Goal: Task Accomplishment & Management: Complete application form

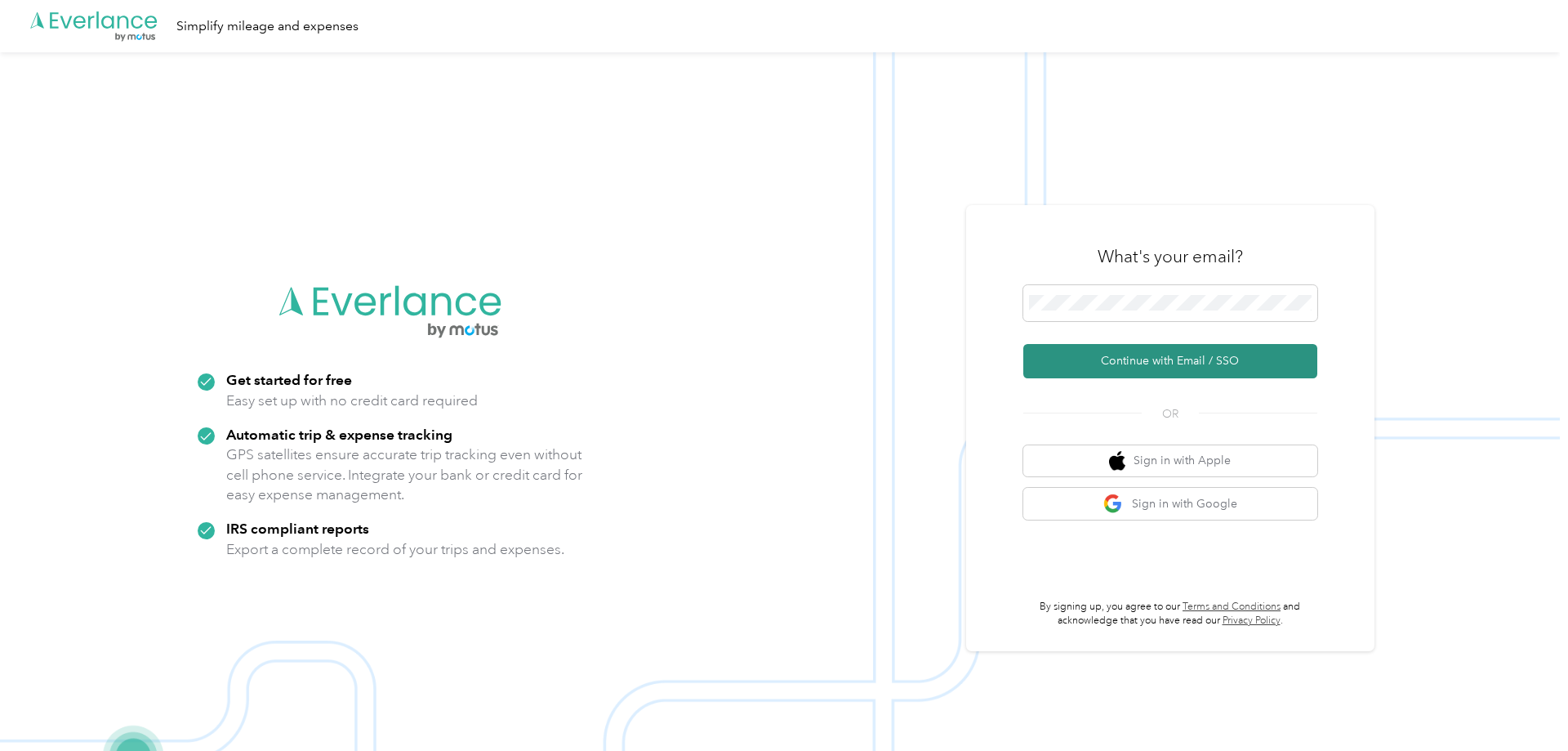
click at [1170, 361] on button "Continue with Email / SSO" at bounding box center [1170, 361] width 294 height 34
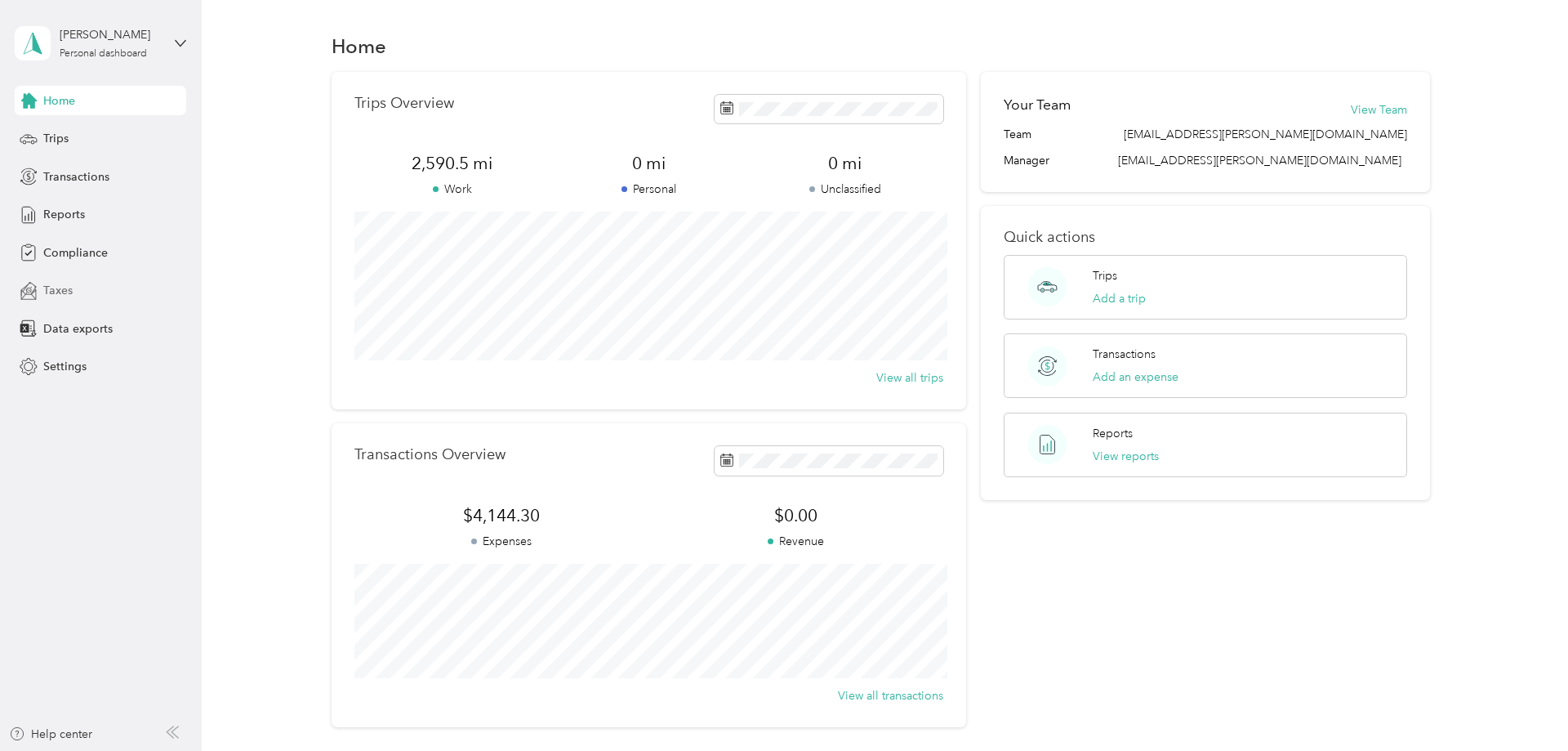
click at [57, 288] on span "Taxes" at bounding box center [58, 290] width 30 height 18
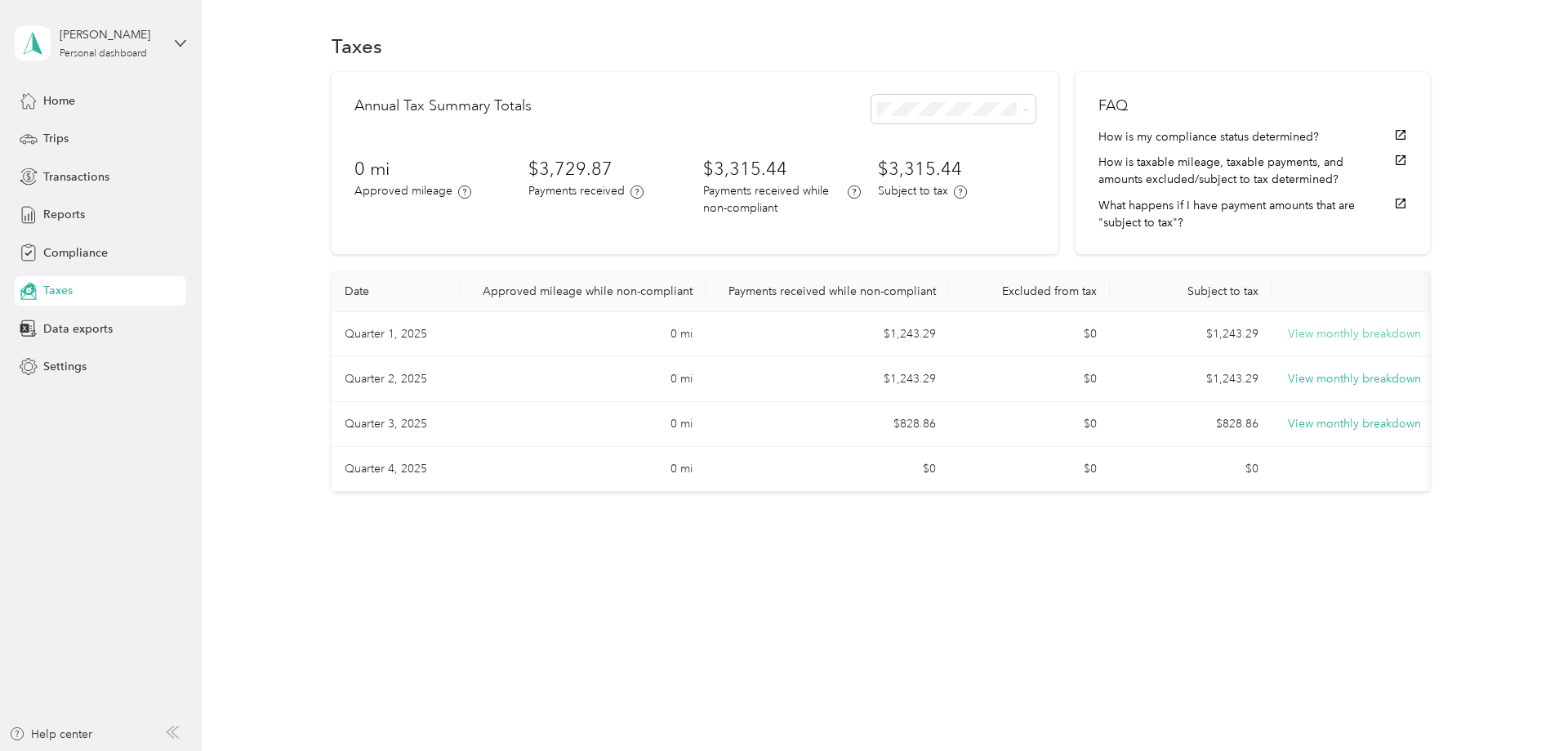
click at [1342, 336] on button "View monthly breakdown" at bounding box center [1354, 334] width 133 height 18
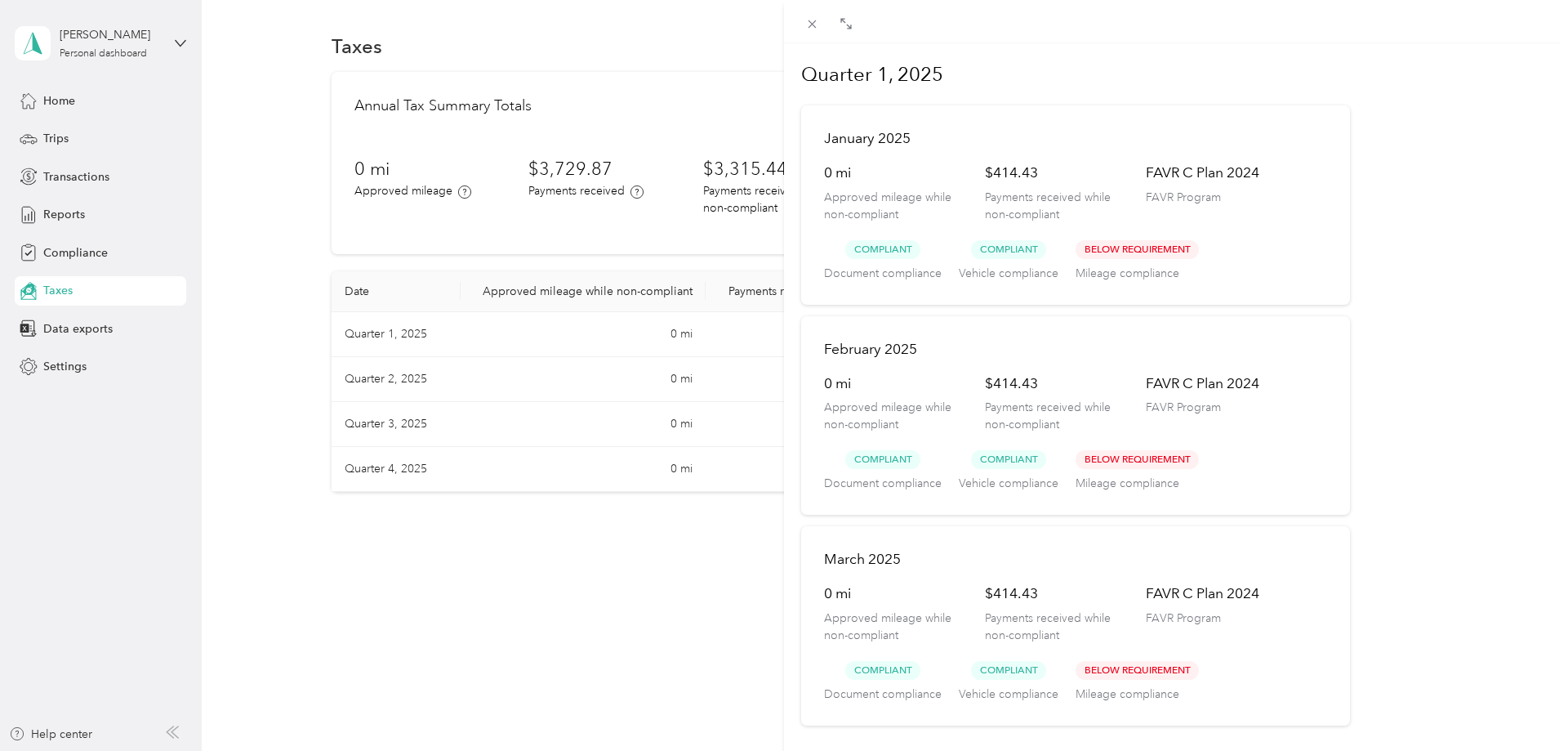
click at [1144, 668] on span "Below Requirement" at bounding box center [1136, 670] width 123 height 19
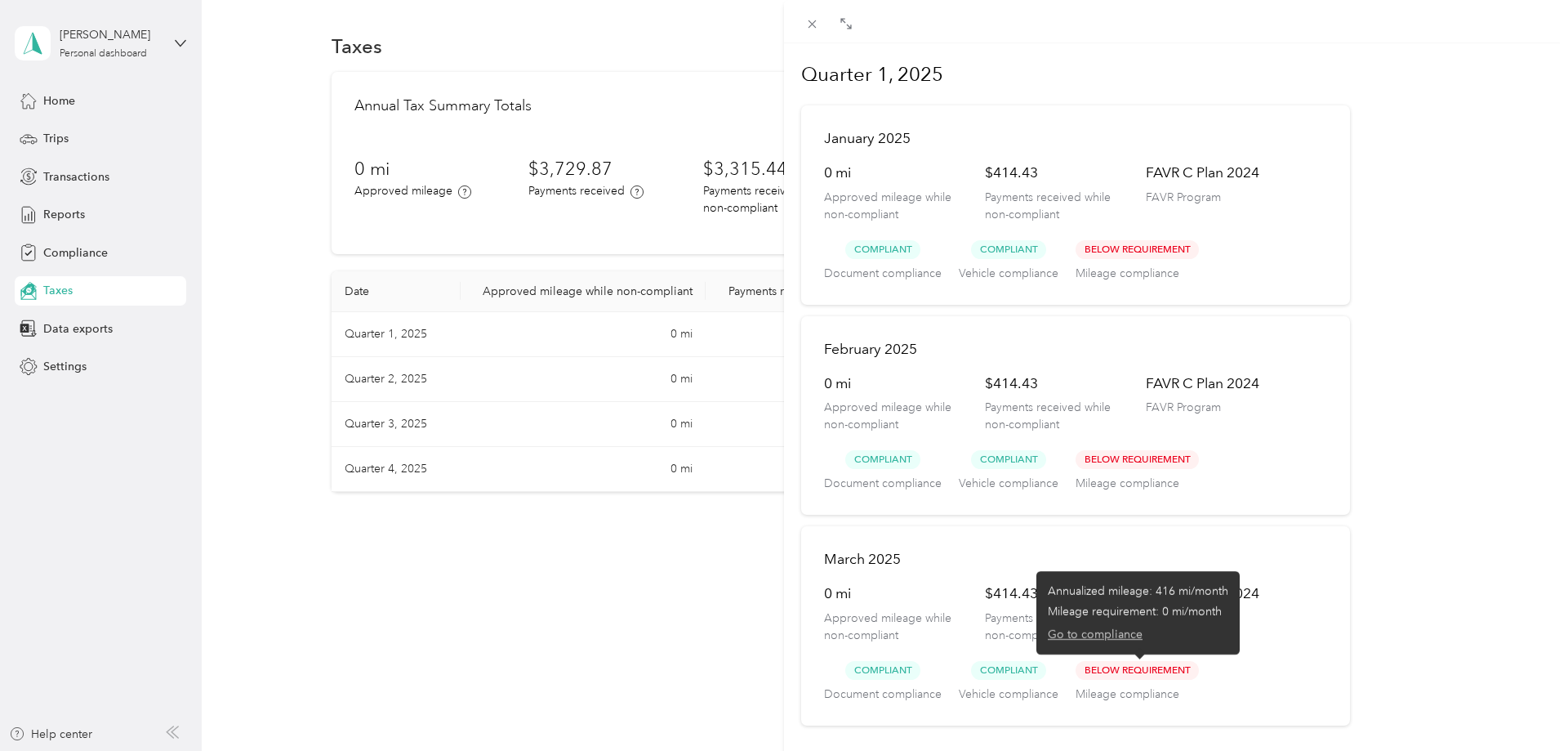
click at [1113, 635] on button "Go to compliance" at bounding box center [1094, 634] width 95 height 18
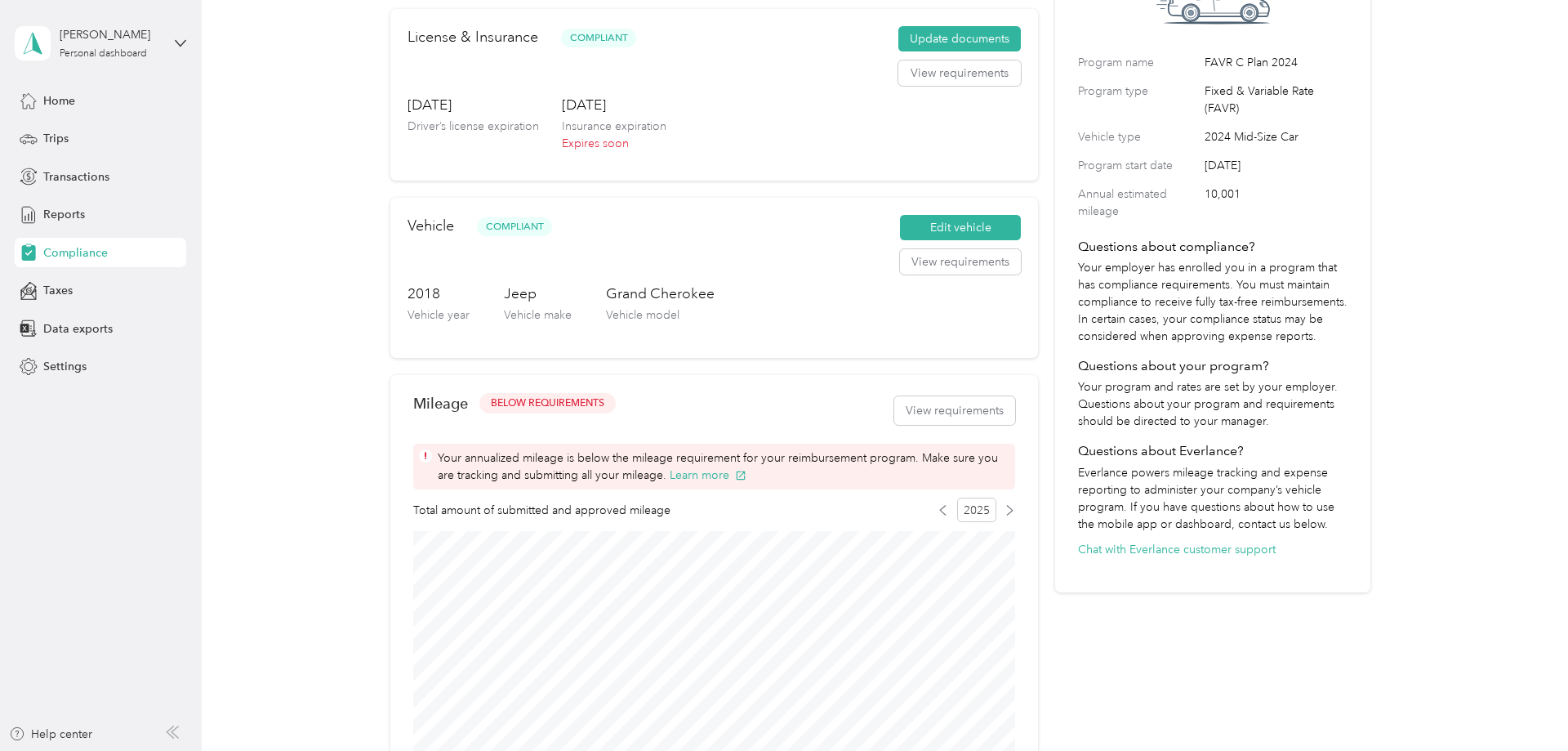
scroll to position [167, 0]
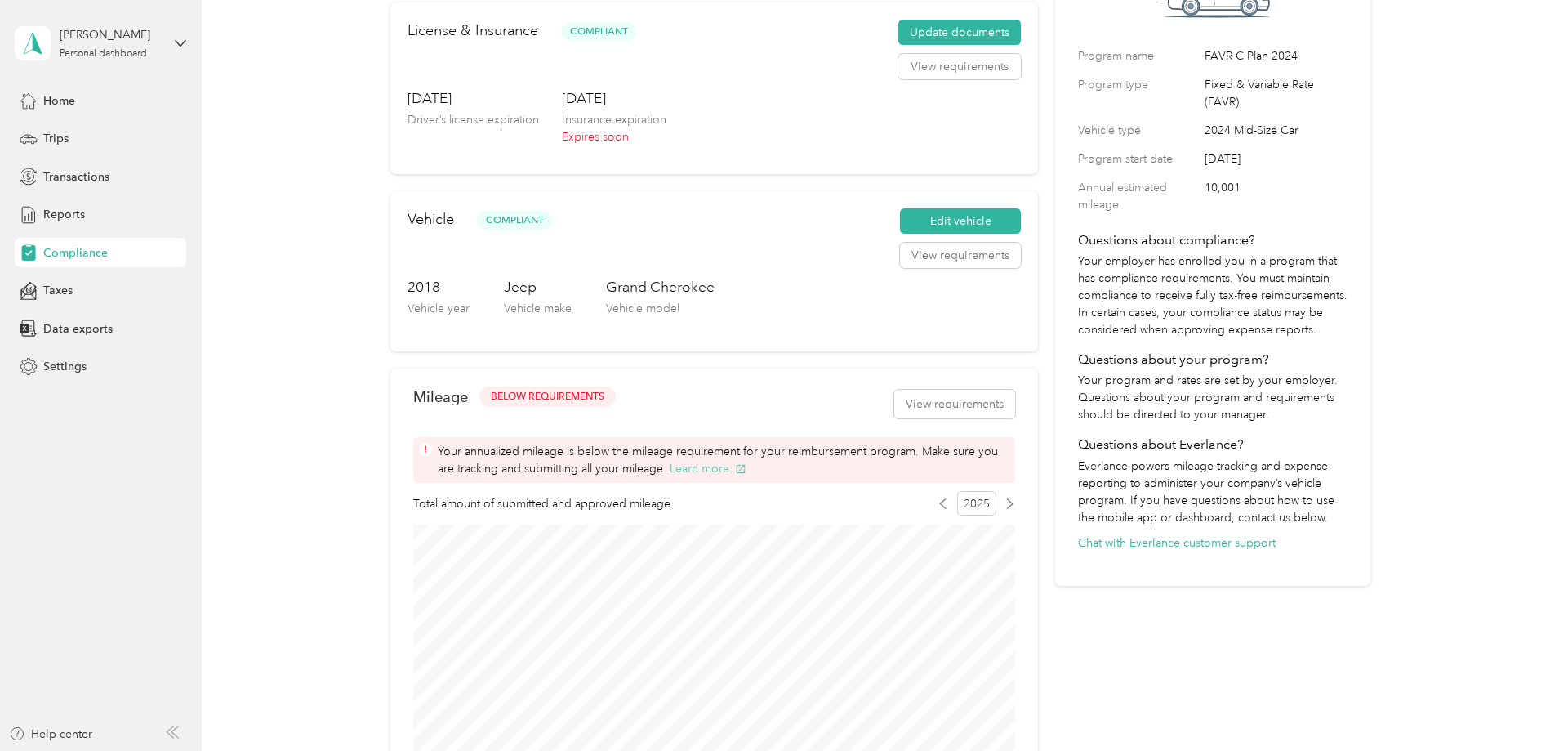
click at [728, 466] on button "Learn more" at bounding box center [708, 468] width 77 height 18
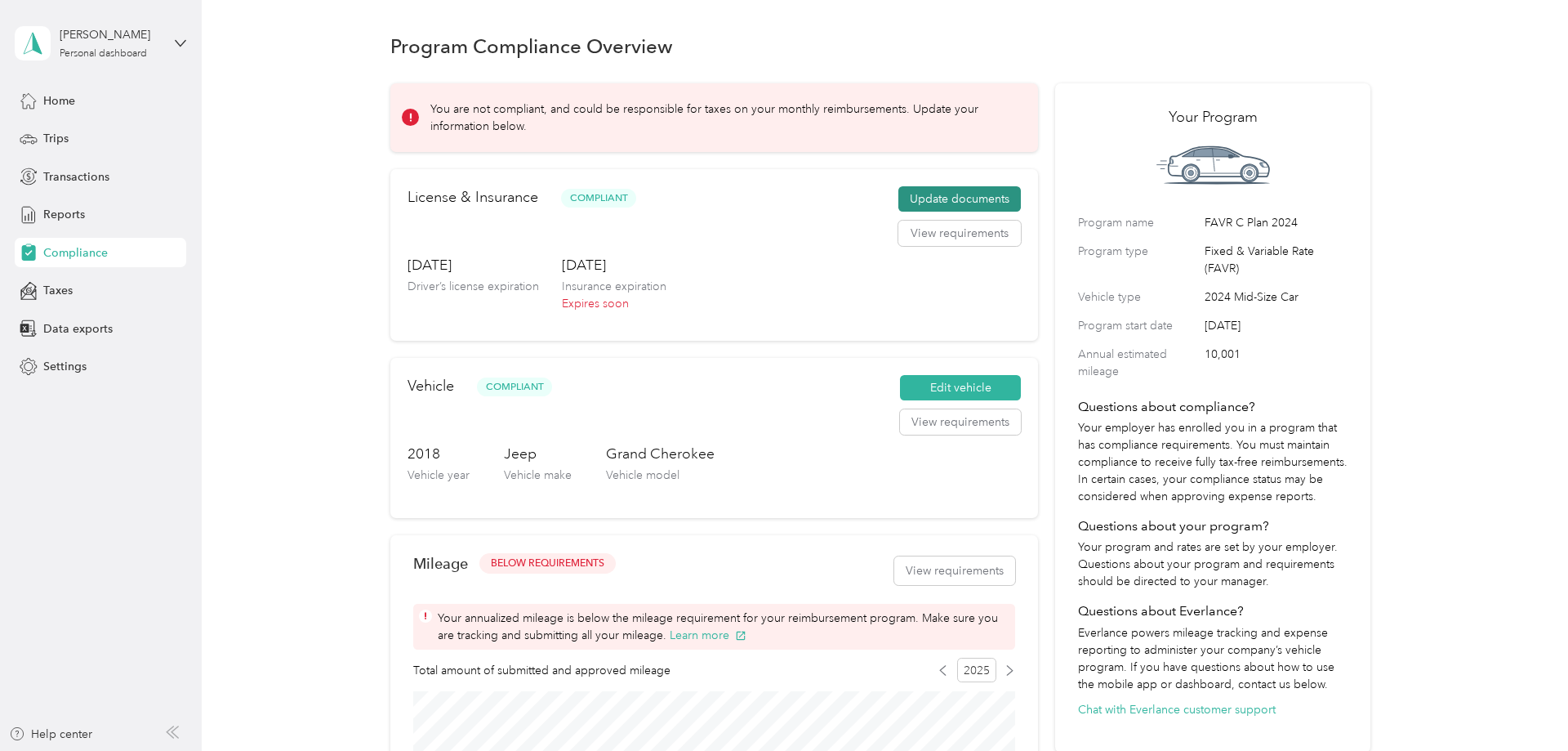
click at [950, 199] on button "Update documents" at bounding box center [959, 199] width 122 height 26
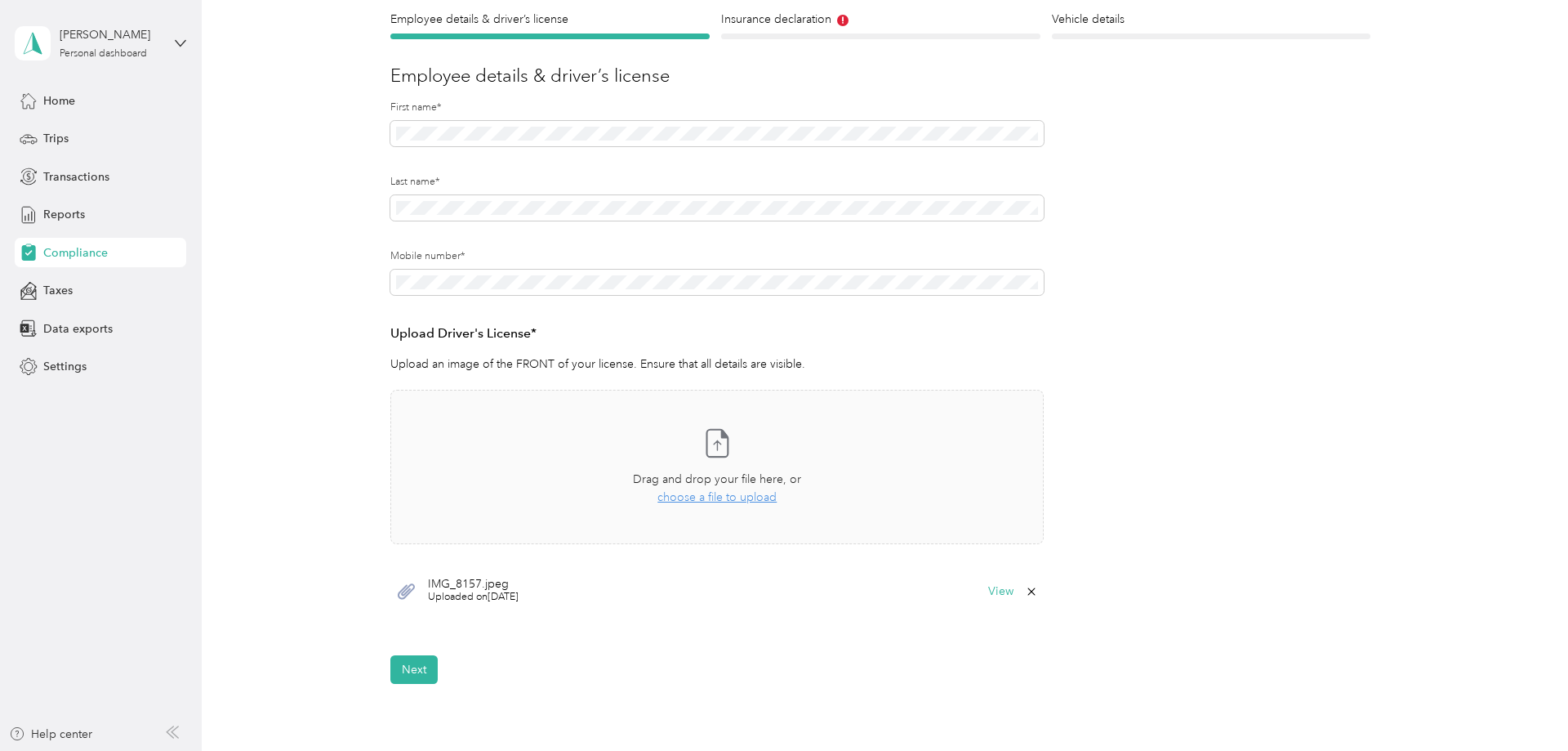
scroll to position [167, 0]
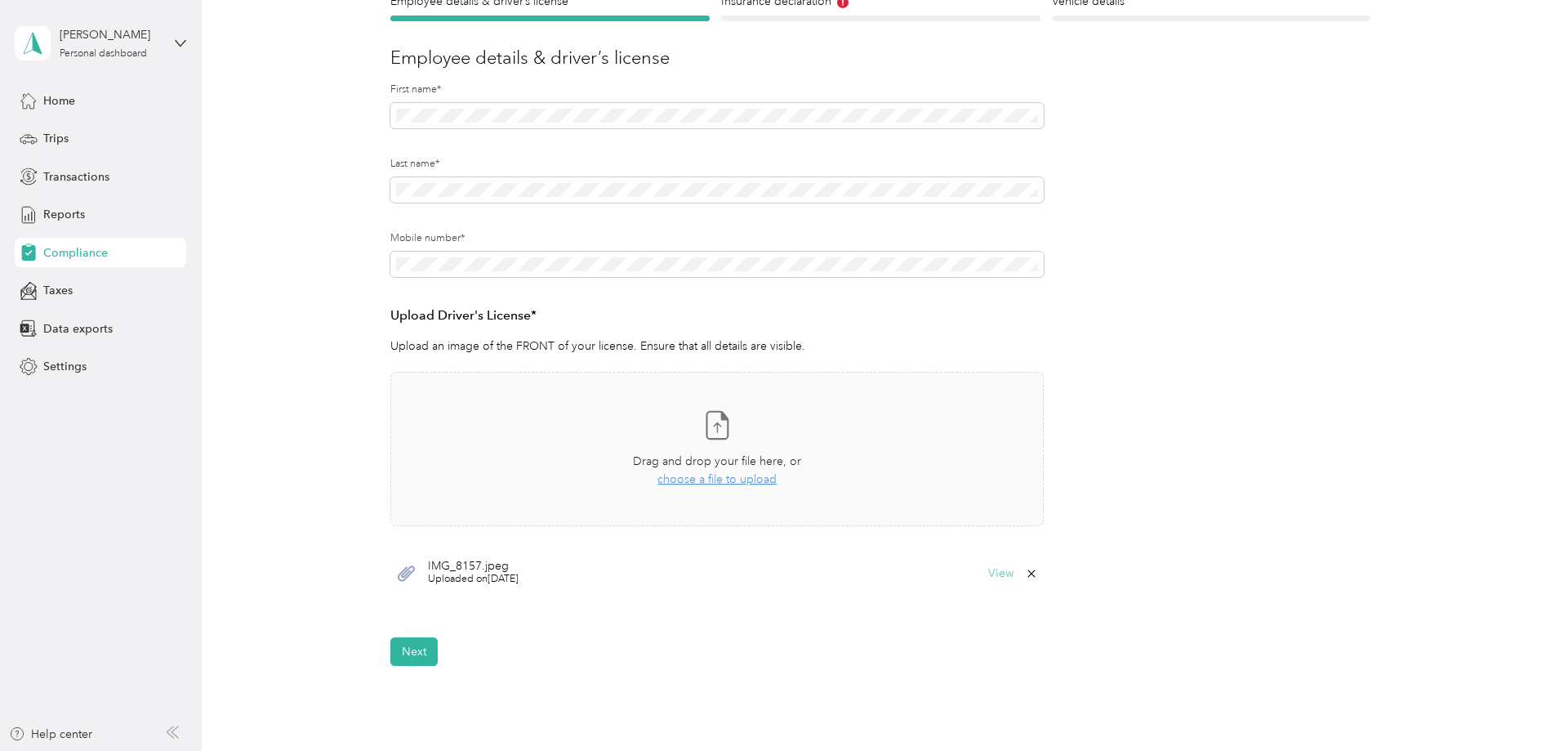
click at [995, 573] on button "View" at bounding box center [1000, 573] width 25 height 11
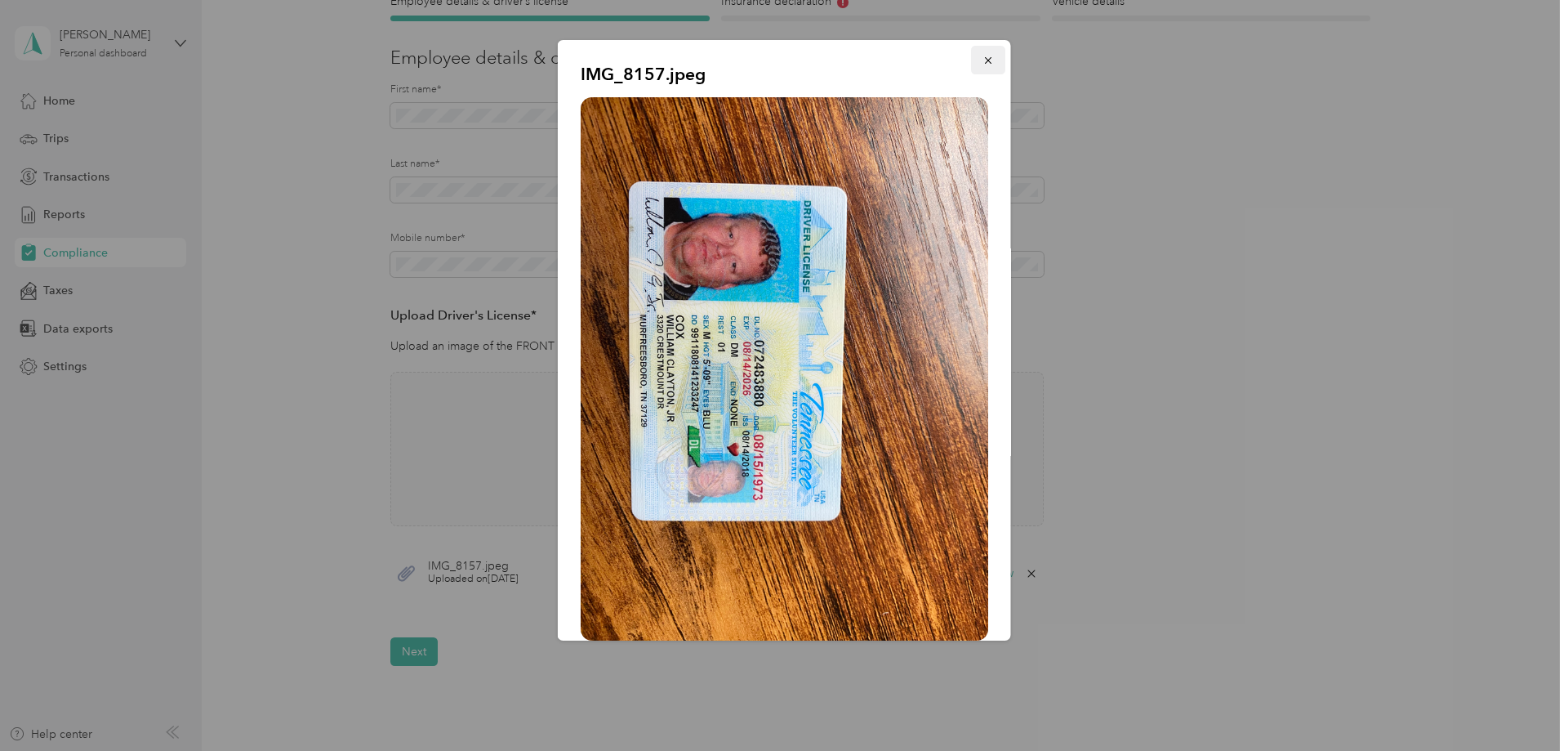
click at [991, 57] on icon "button" at bounding box center [988, 60] width 11 height 11
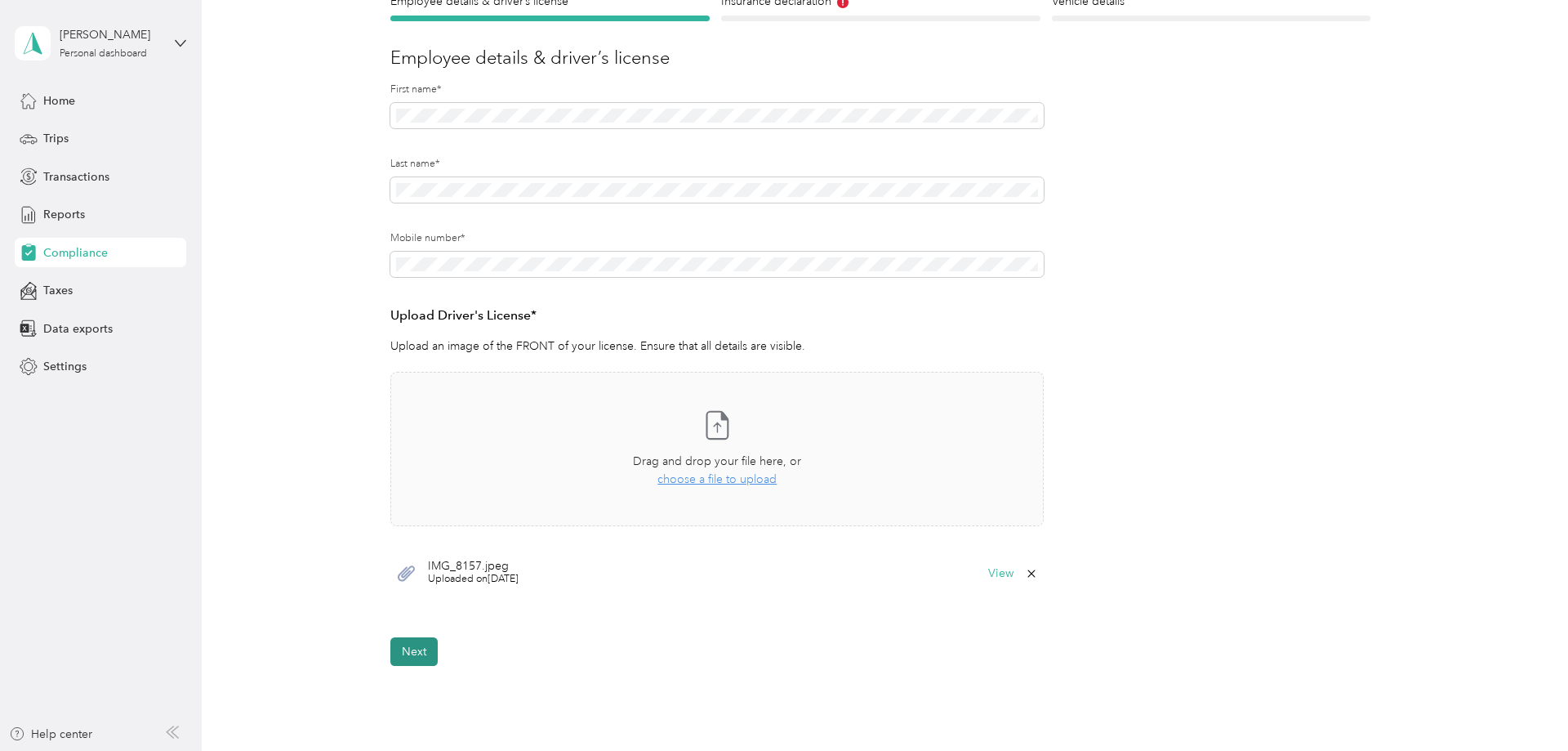
click at [424, 654] on button "Next" at bounding box center [413, 651] width 47 height 29
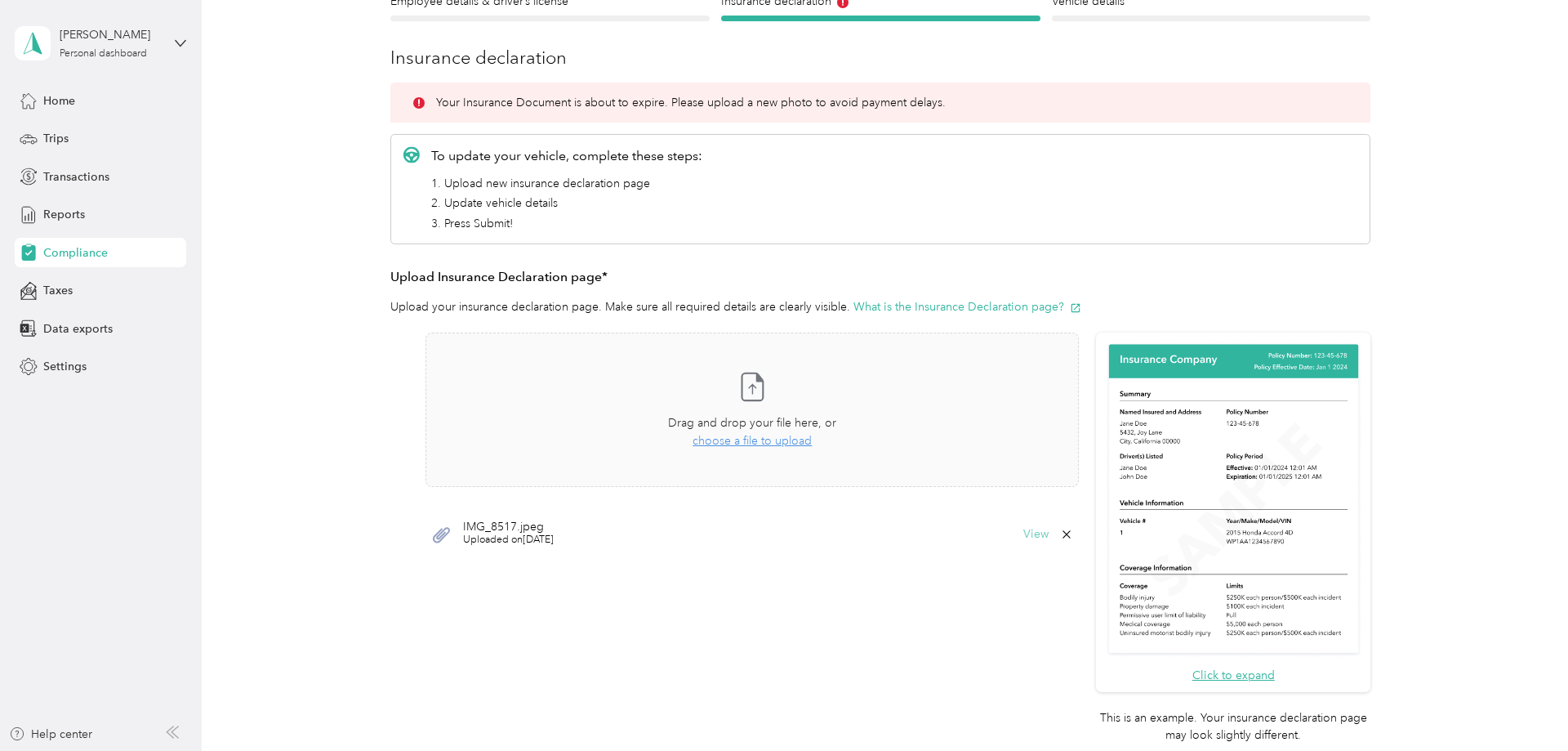
click at [1038, 539] on button "View" at bounding box center [1035, 534] width 25 height 11
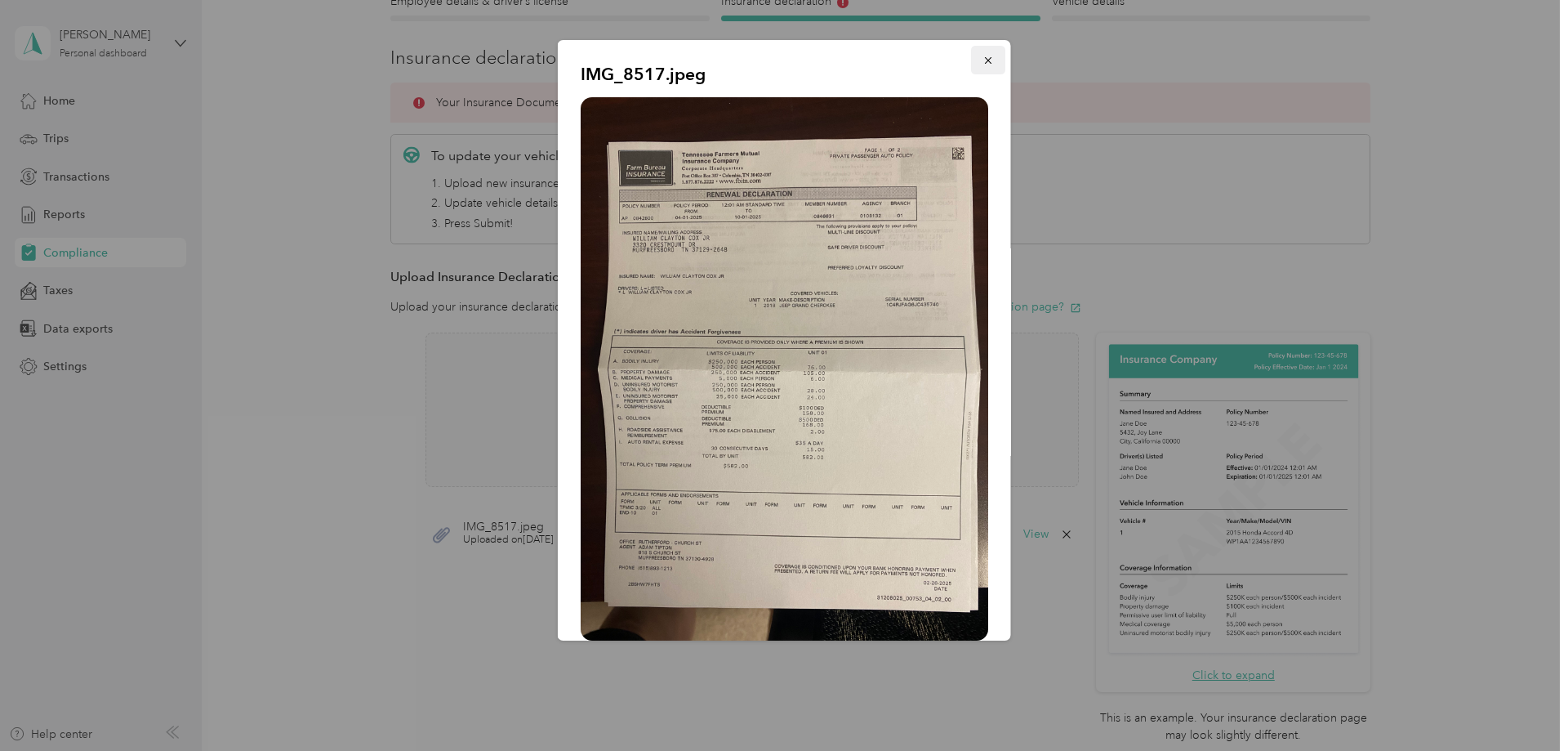
click at [992, 57] on icon "button" at bounding box center [988, 60] width 11 height 11
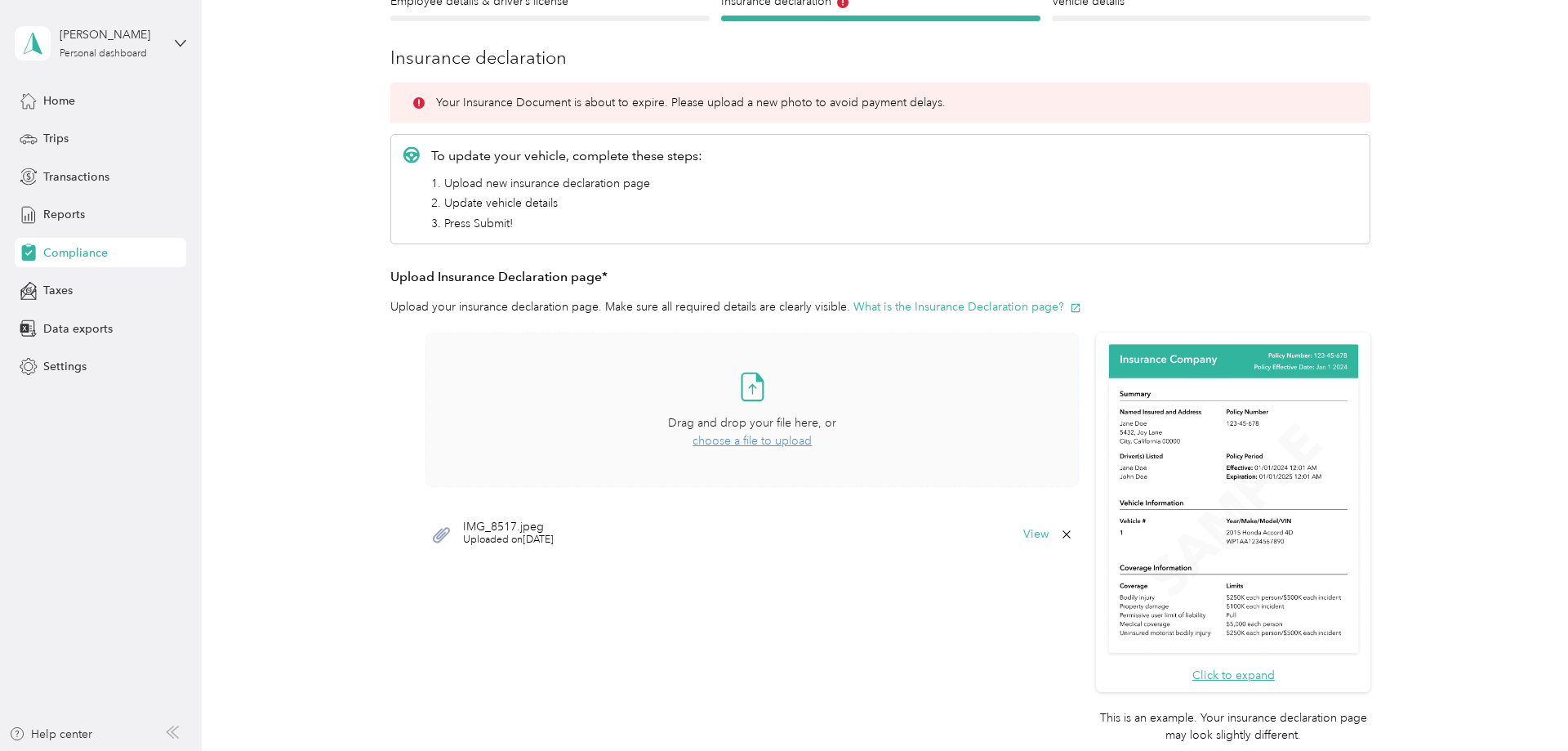
click at [766, 441] on span "choose a file to upload" at bounding box center [752, 440] width 120 height 14
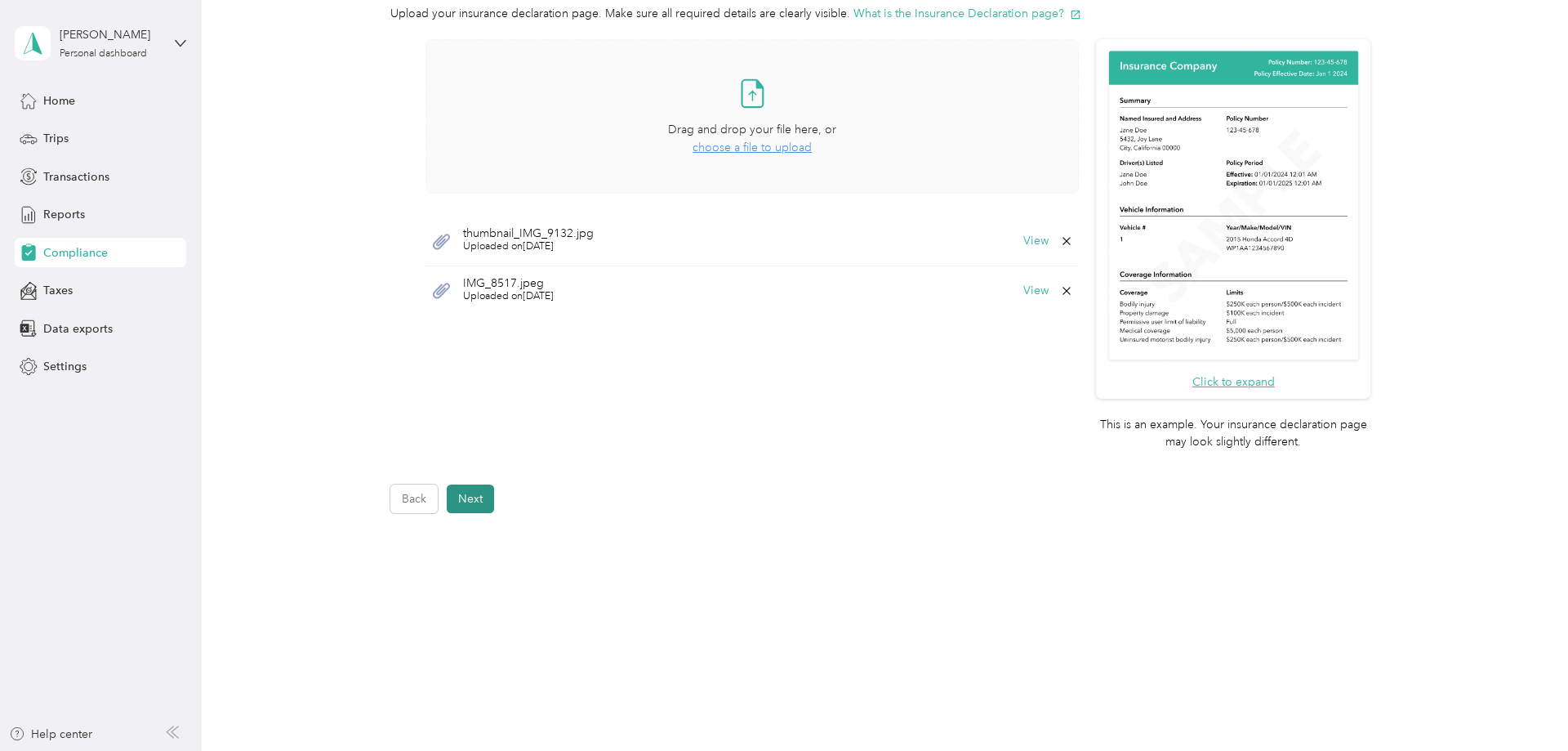
click at [476, 499] on button "Next" at bounding box center [470, 498] width 47 height 29
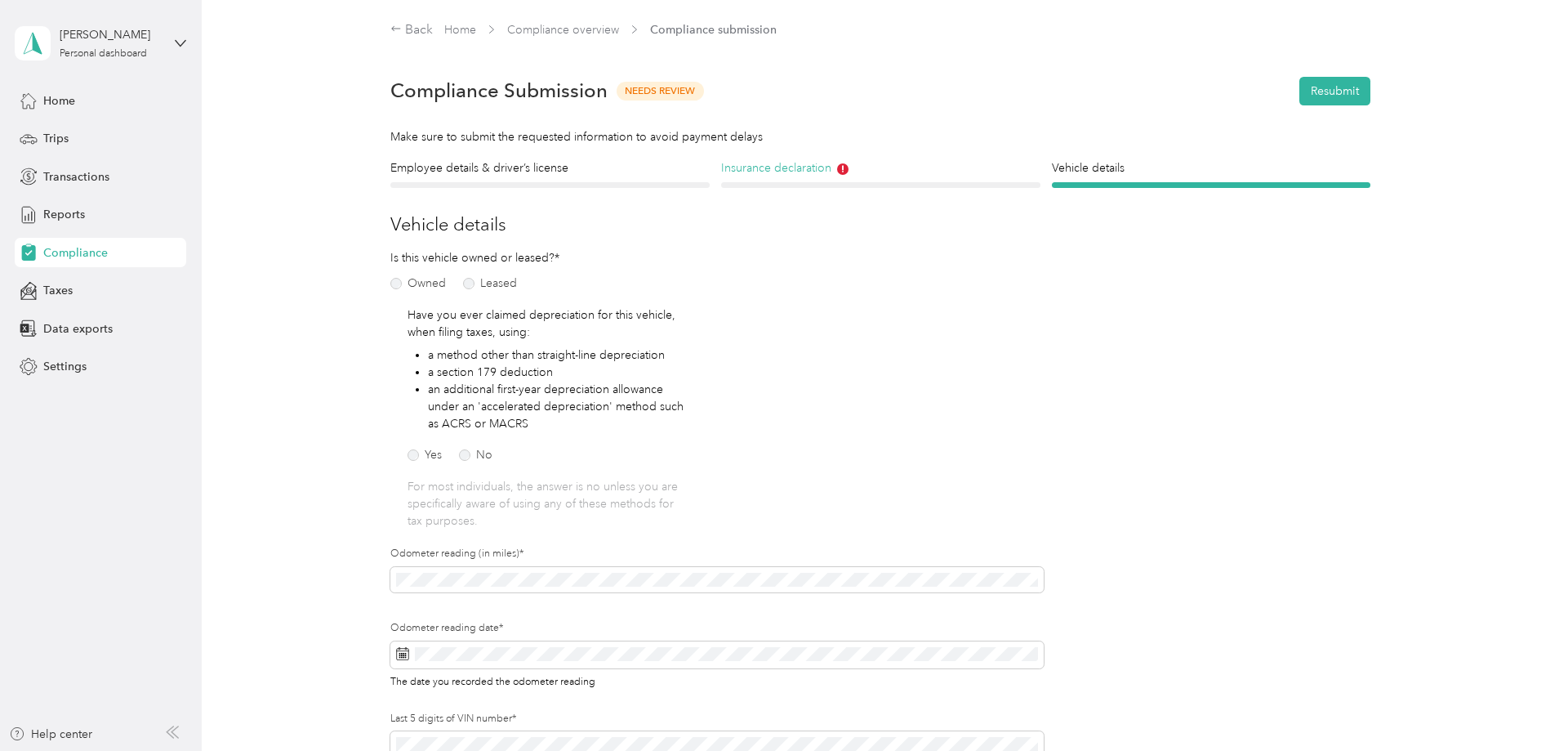
click at [848, 169] on icon at bounding box center [842, 169] width 11 height 11
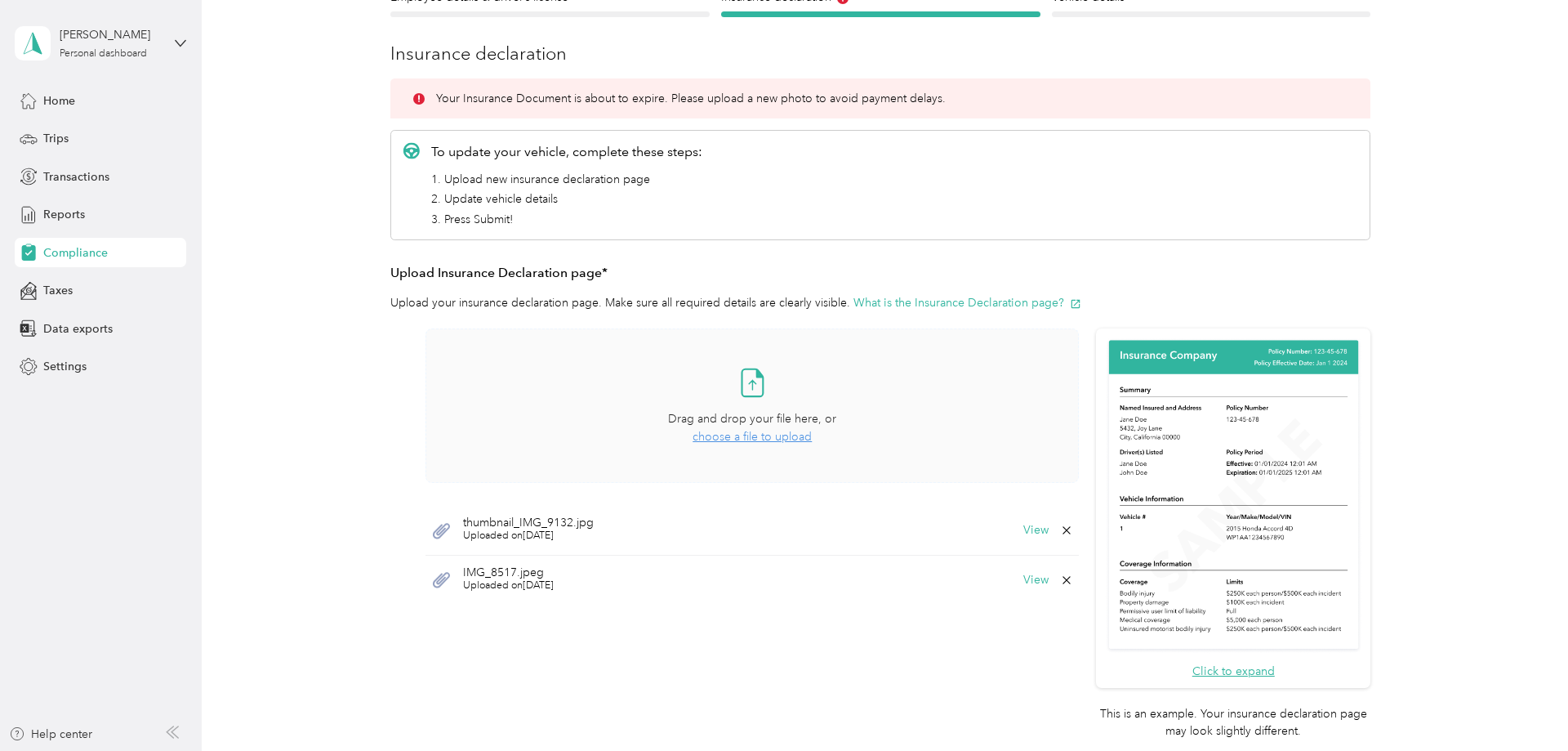
scroll to position [250, 0]
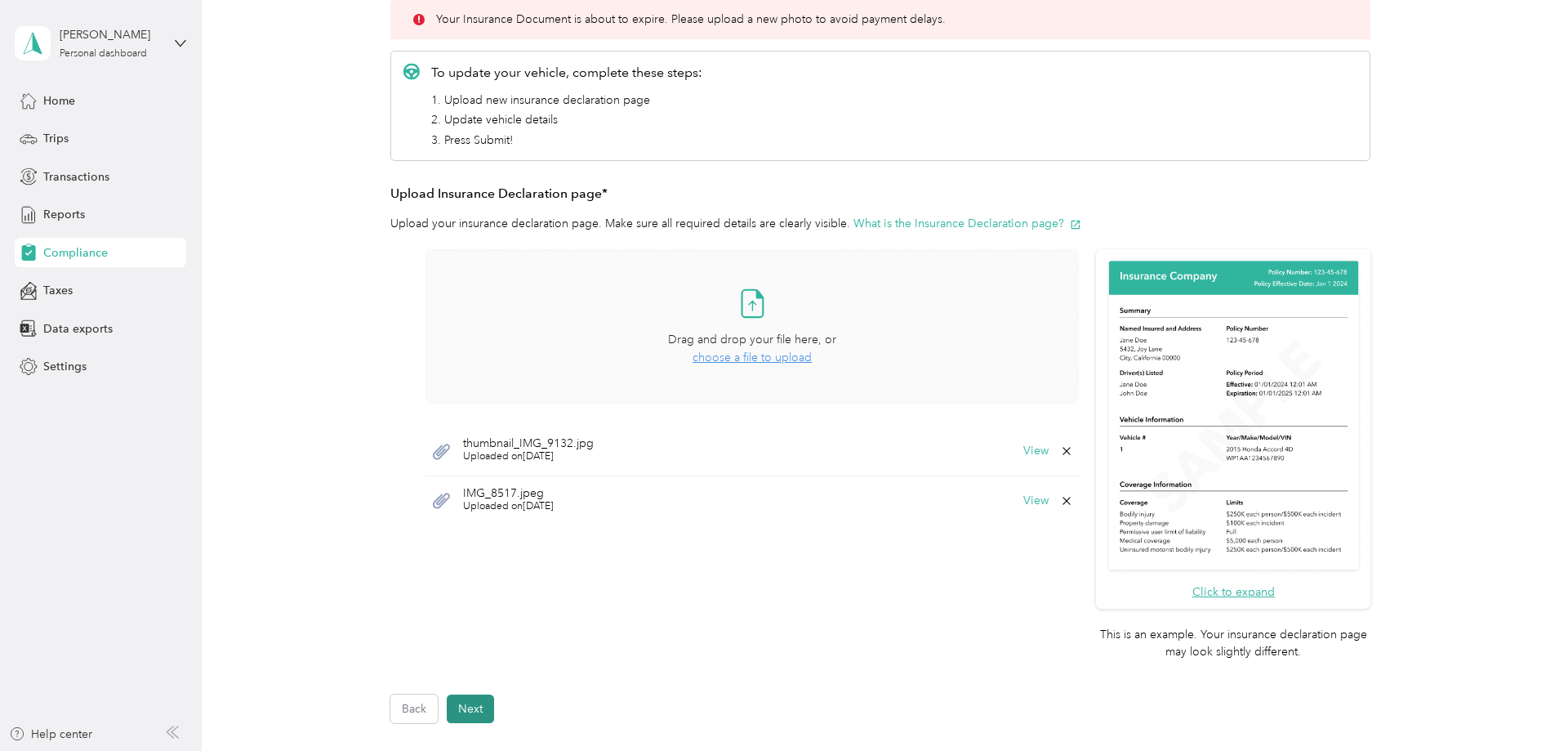
click at [493, 711] on button "Next" at bounding box center [470, 708] width 47 height 29
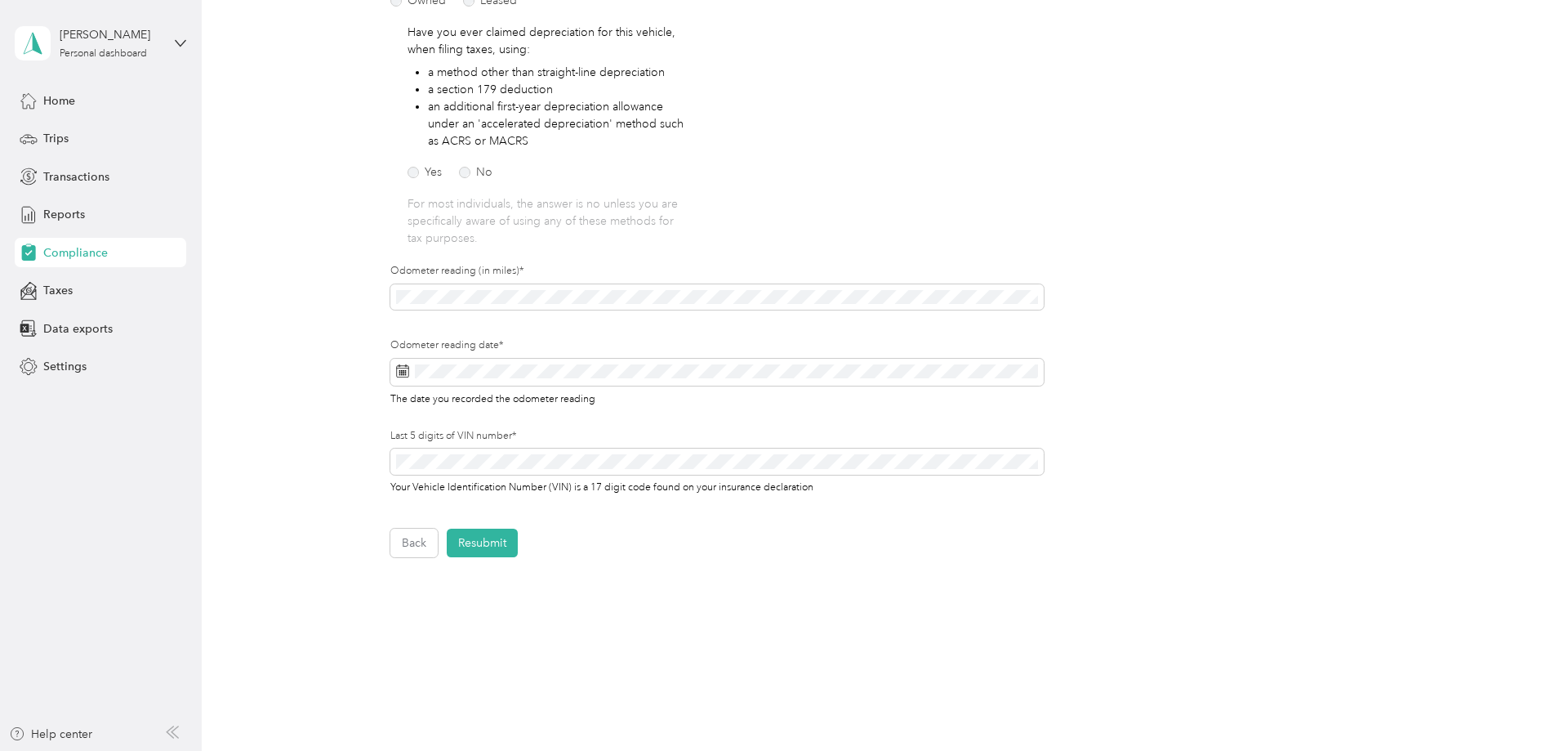
scroll to position [285, 0]
drag, startPoint x: 445, startPoint y: 286, endPoint x: 377, endPoint y: 297, distance: 68.9
click at [377, 297] on div "Employee details & driver’s license License Insurance declaration Insurance Veh…" at bounding box center [879, 215] width 1176 height 681
click at [402, 375] on icon at bounding box center [402, 369] width 13 height 13
click at [405, 369] on rect at bounding box center [404, 369] width 2 height 2
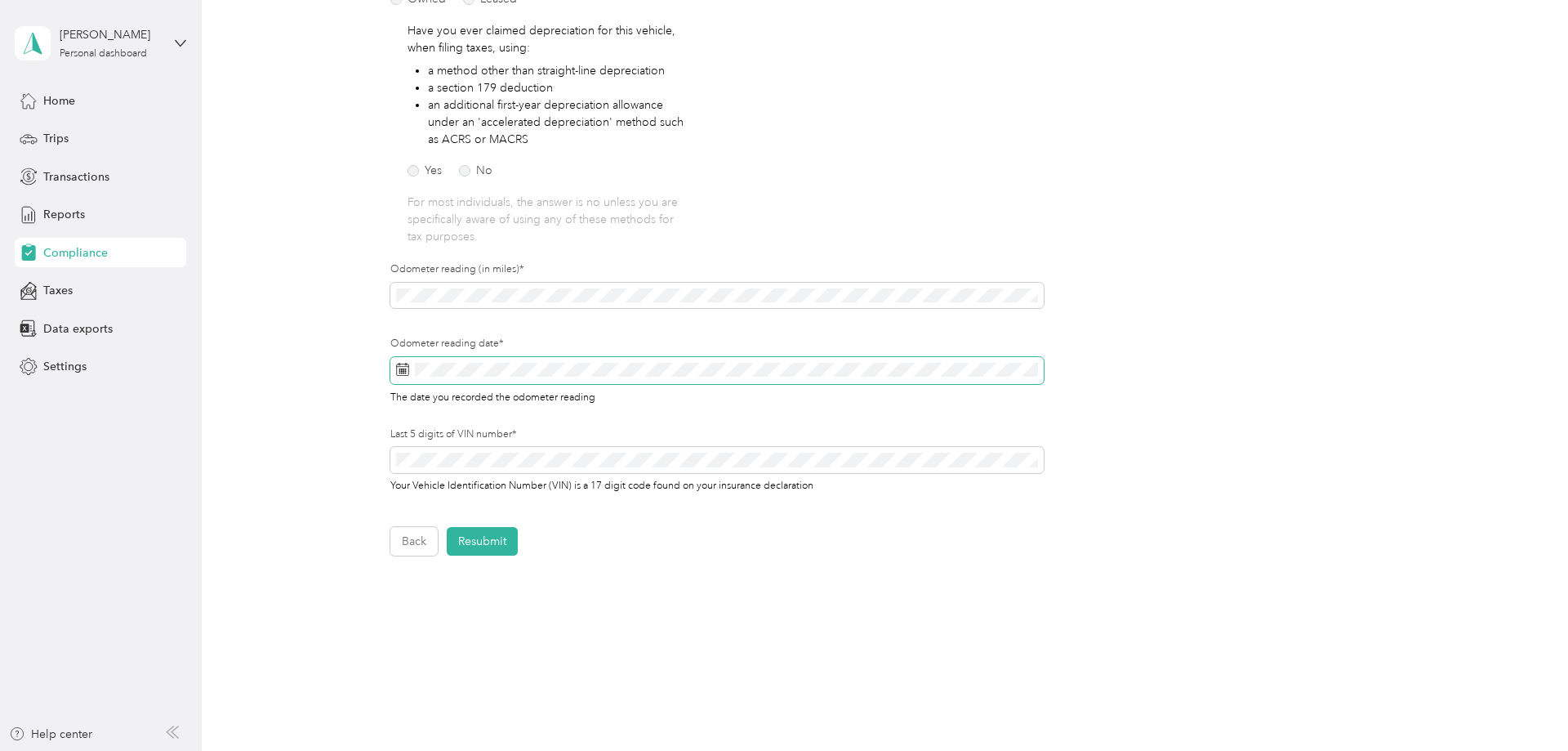
click at [405, 370] on rect at bounding box center [404, 369] width 2 height 2
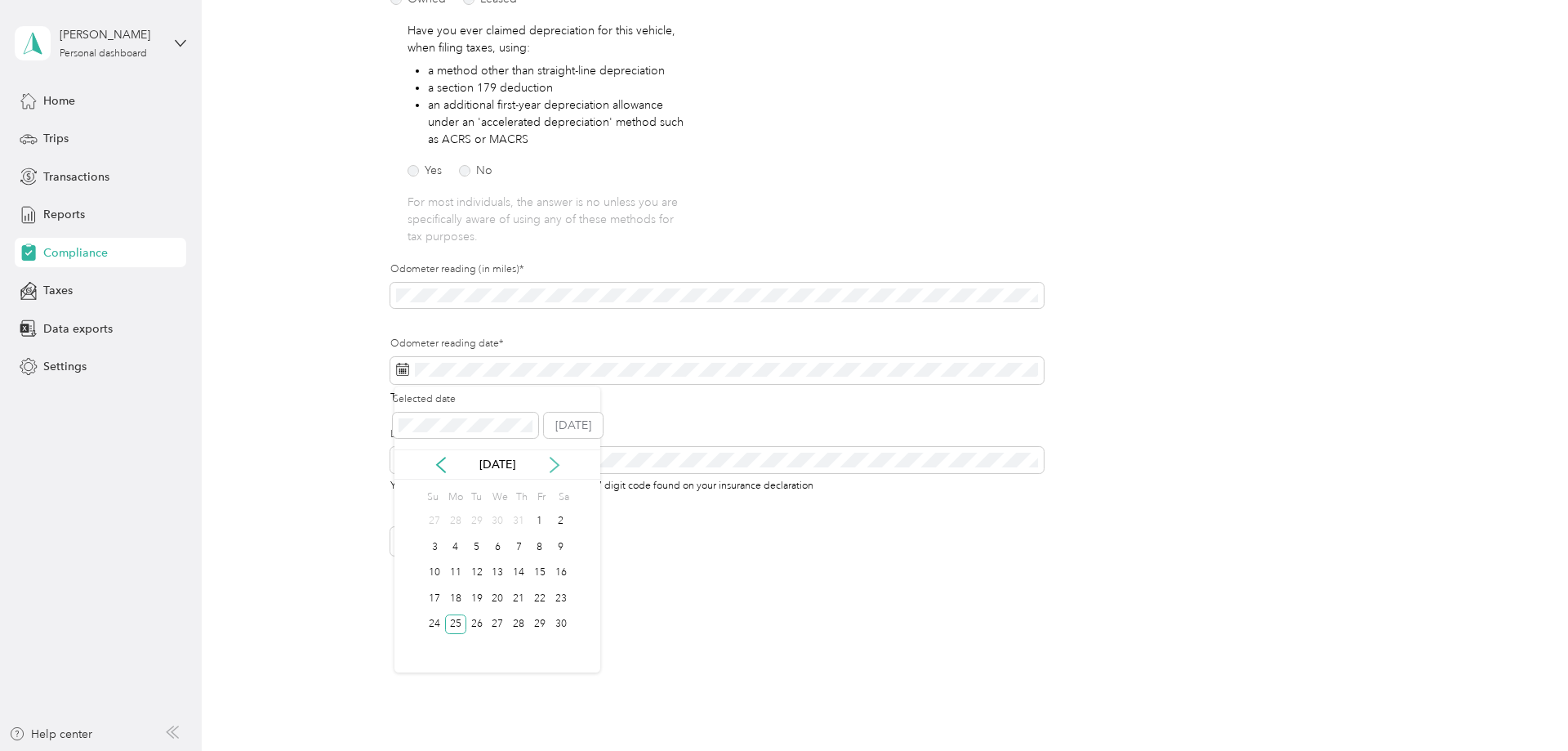
click at [555, 465] on icon at bounding box center [554, 465] width 17 height 17
click at [555, 465] on icon at bounding box center [554, 465] width 17 height 17
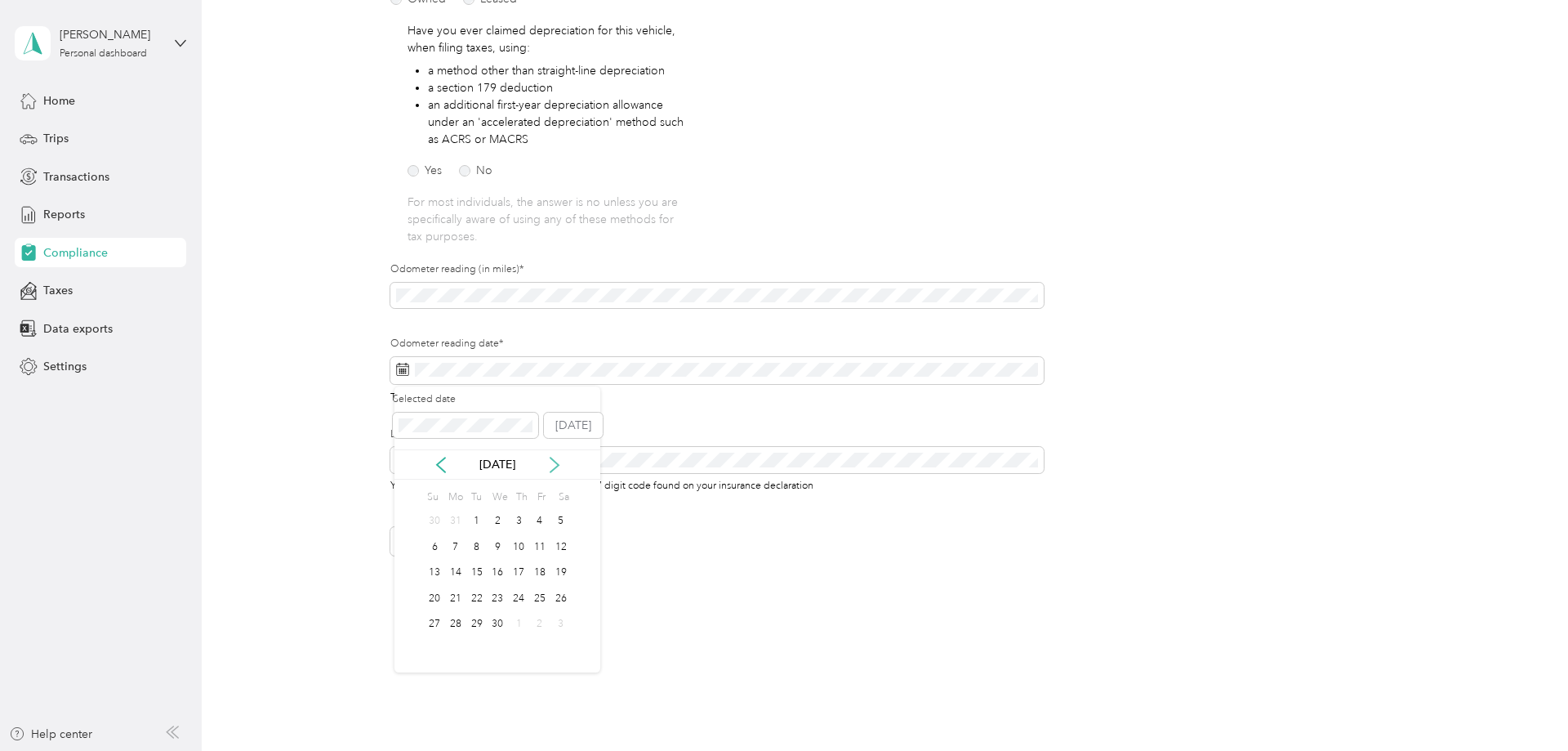
click at [555, 465] on icon at bounding box center [554, 465] width 17 height 17
click at [553, 465] on icon at bounding box center [554, 465] width 17 height 17
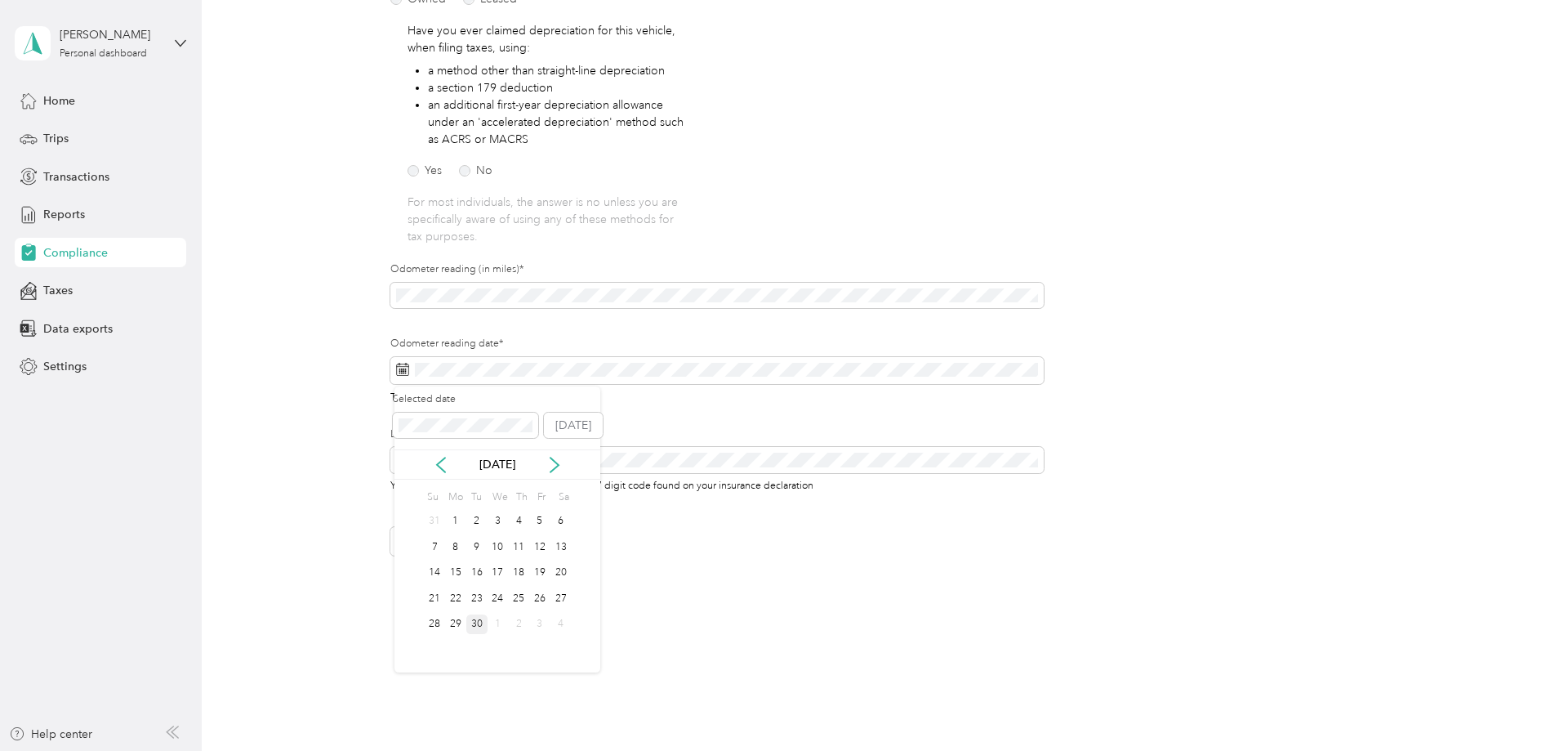
click at [478, 624] on div "30" at bounding box center [476, 625] width 21 height 20
click at [504, 551] on button "Resubmit" at bounding box center [482, 541] width 71 height 29
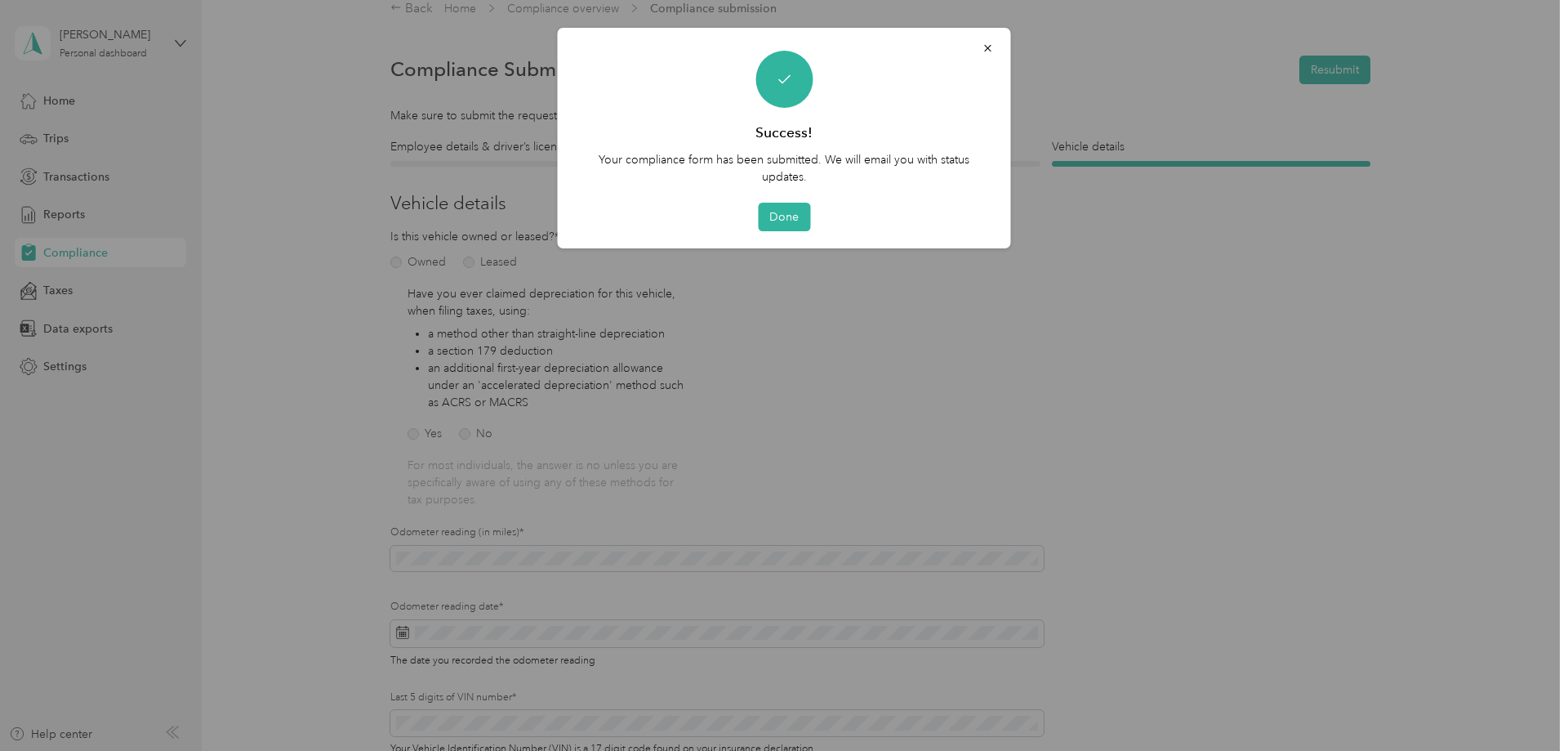
scroll to position [19, 0]
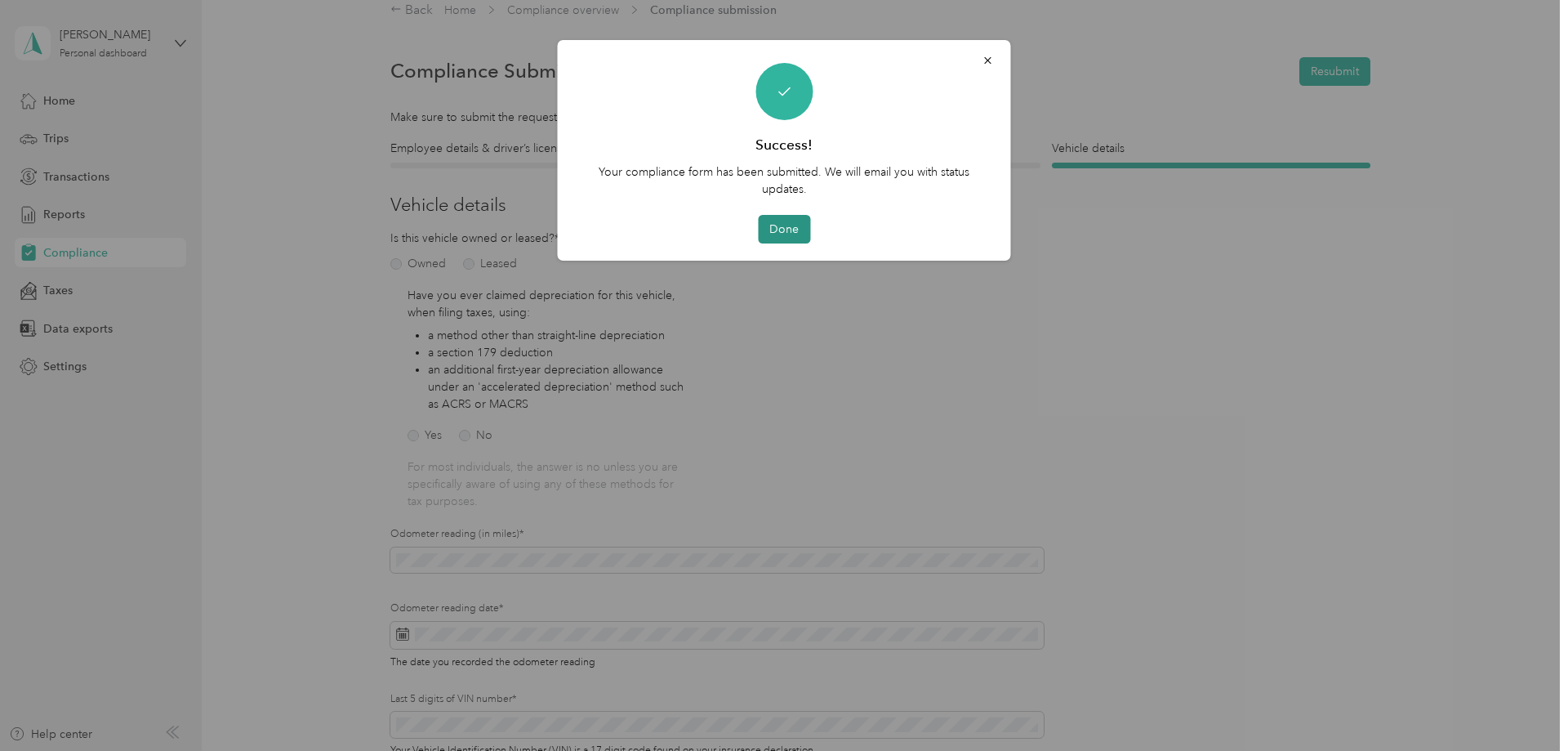
click at [786, 229] on button "Done" at bounding box center [784, 229] width 52 height 29
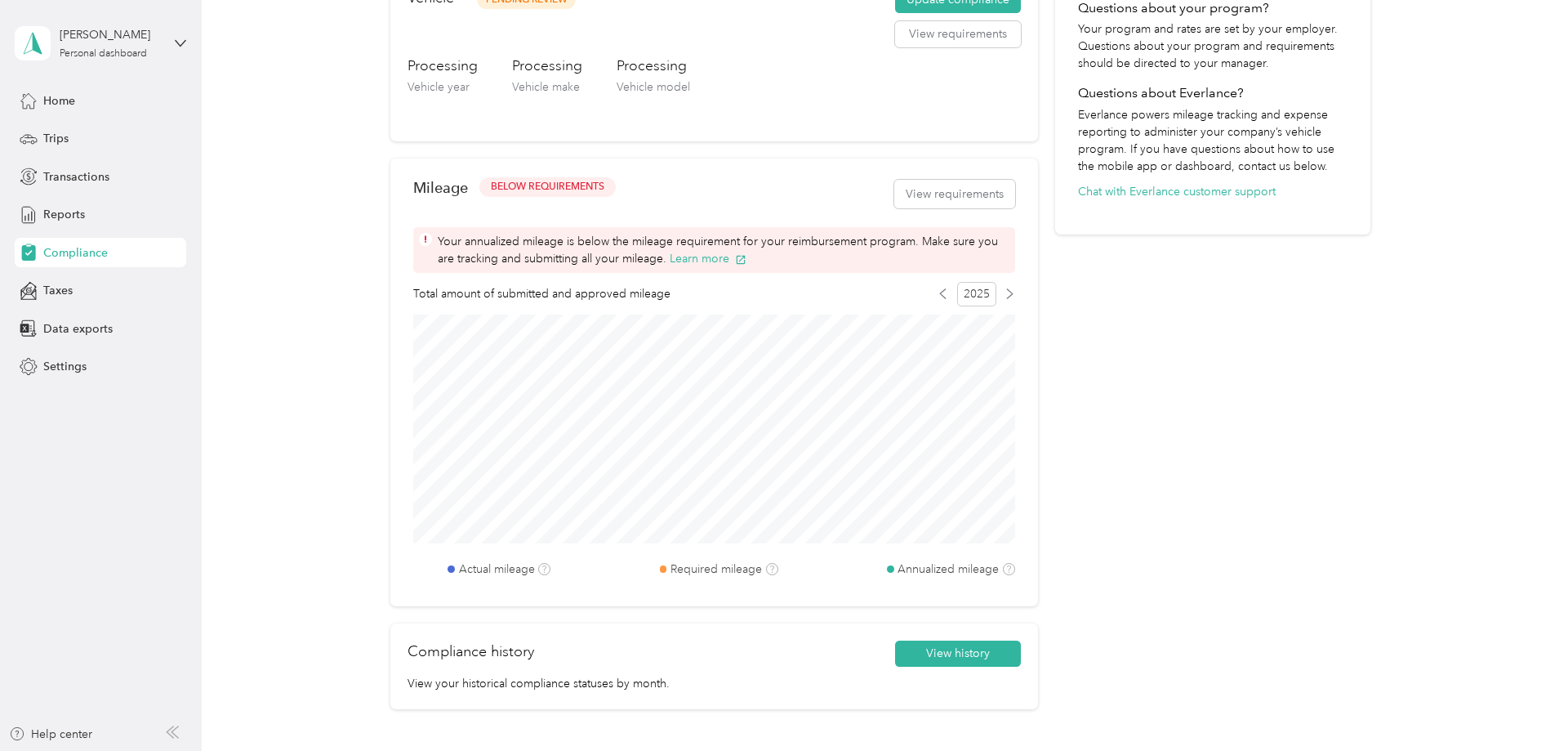
scroll to position [519, 0]
click at [936, 656] on button "View history" at bounding box center [958, 652] width 126 height 26
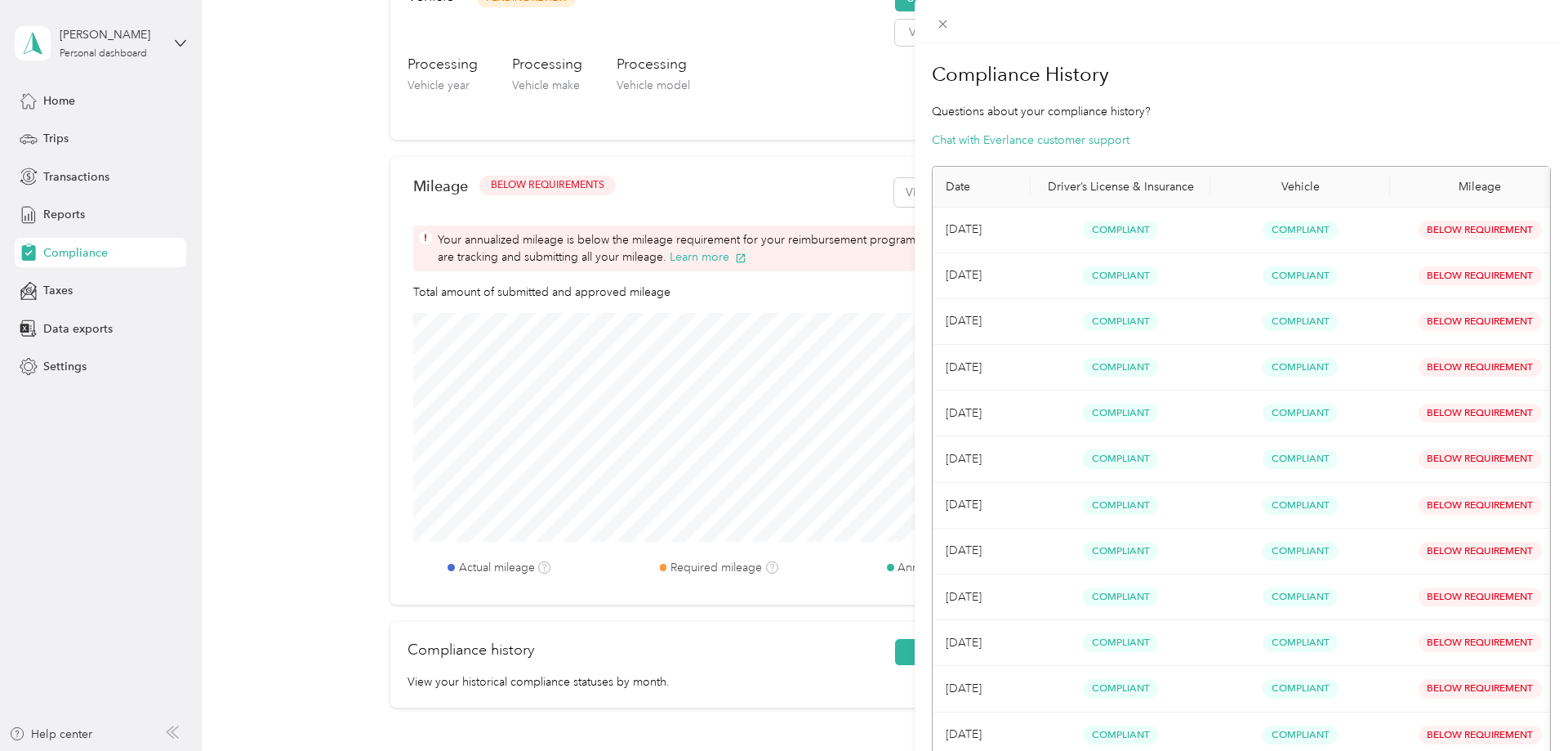
scroll to position [83, 0]
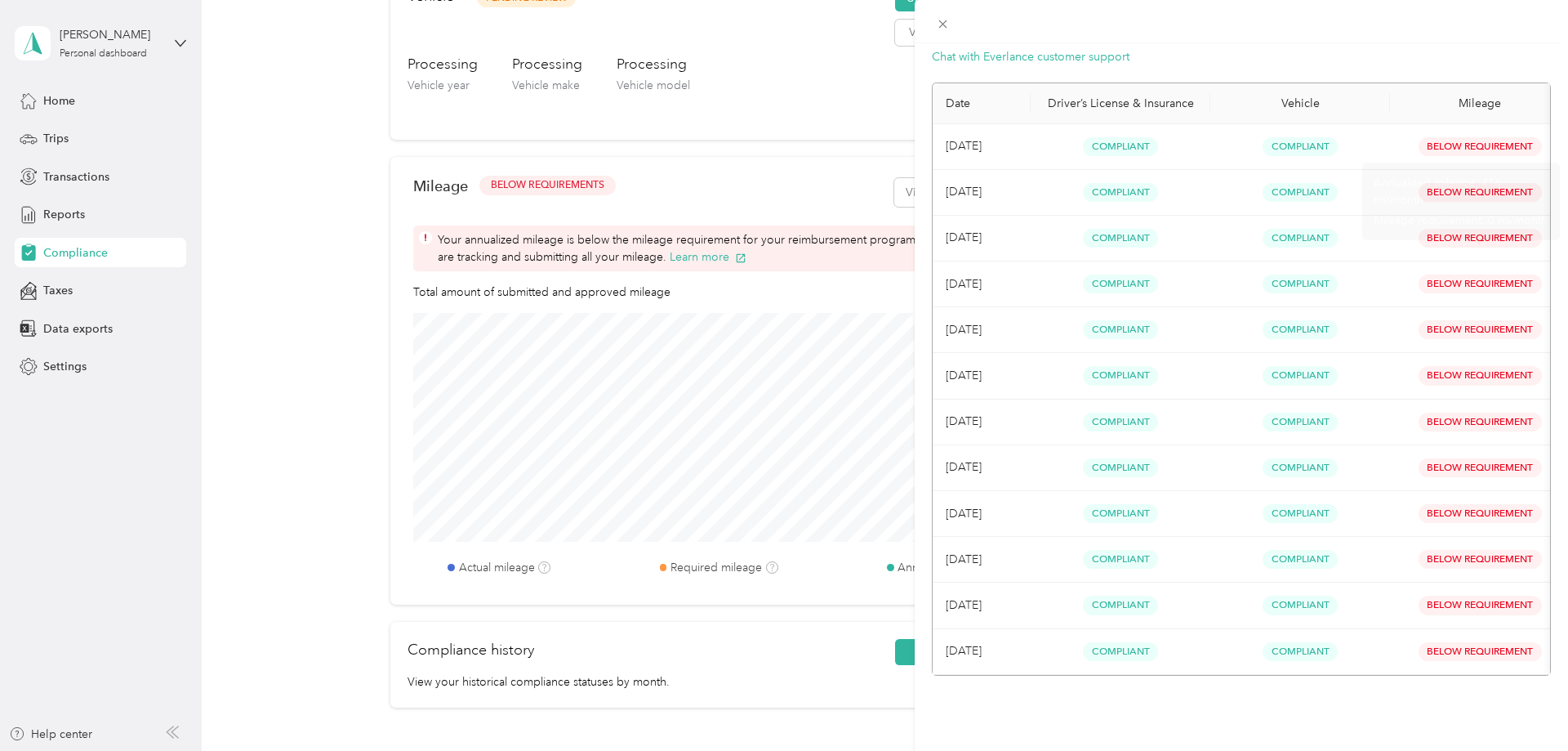
click at [1468, 185] on span "Annualized mileage: 416 mi/month" at bounding box center [1436, 190] width 127 height 31
click at [993, 196] on td "[DATE]" at bounding box center [981, 192] width 98 height 45
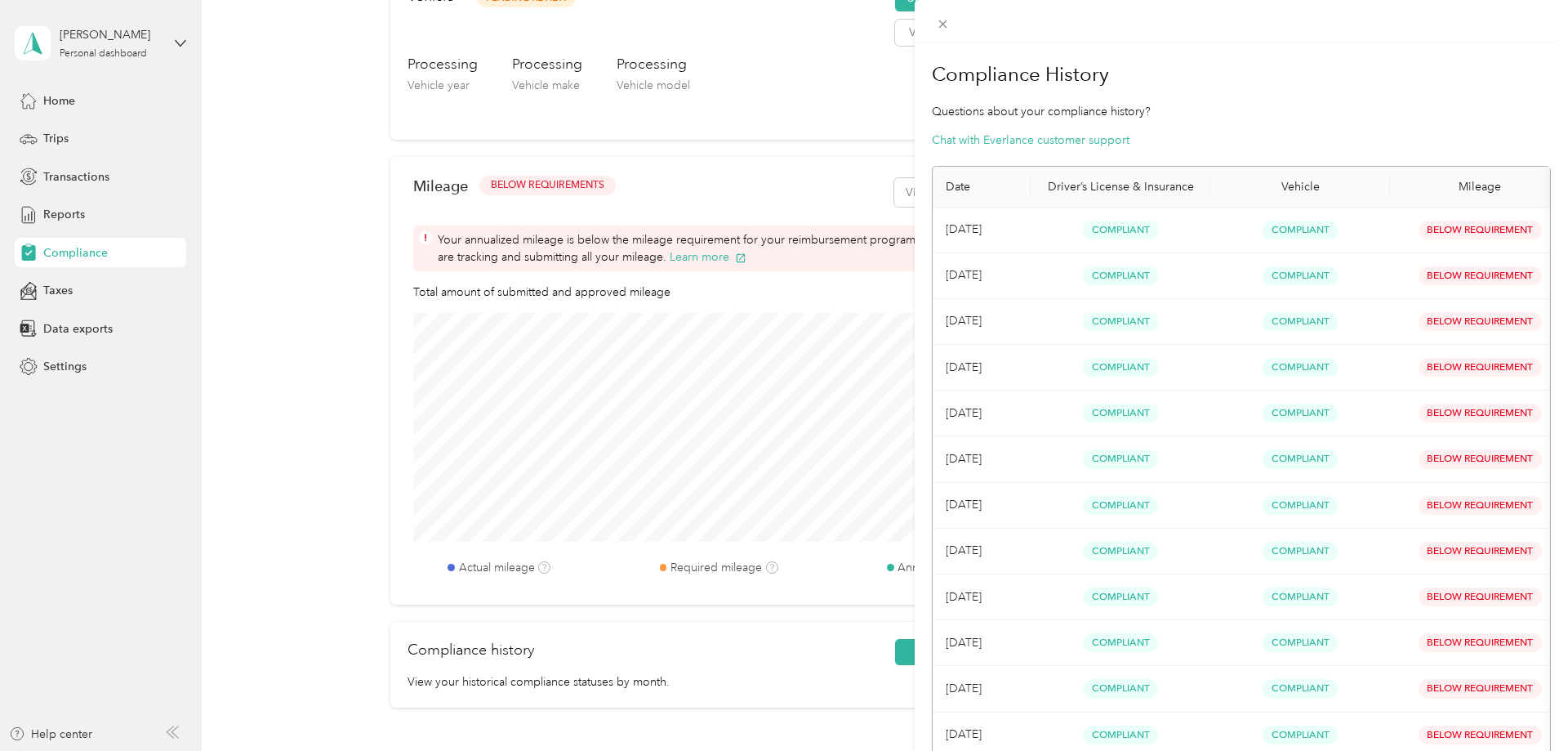
scroll to position [91, 0]
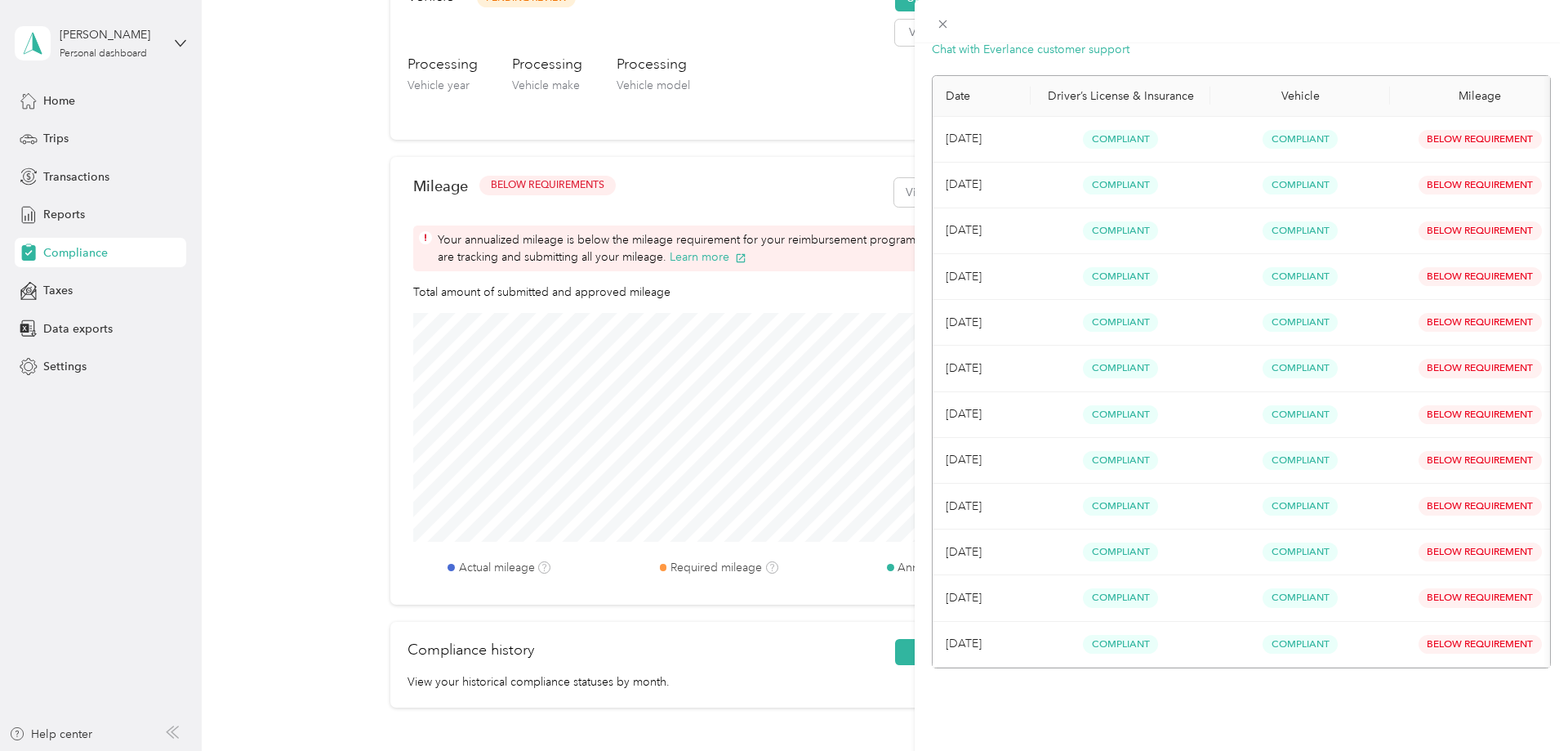
click at [761, 412] on div "Compliance History Questions about your compliance history? Chat with Everlance…" at bounding box center [784, 376] width 1568 height 751
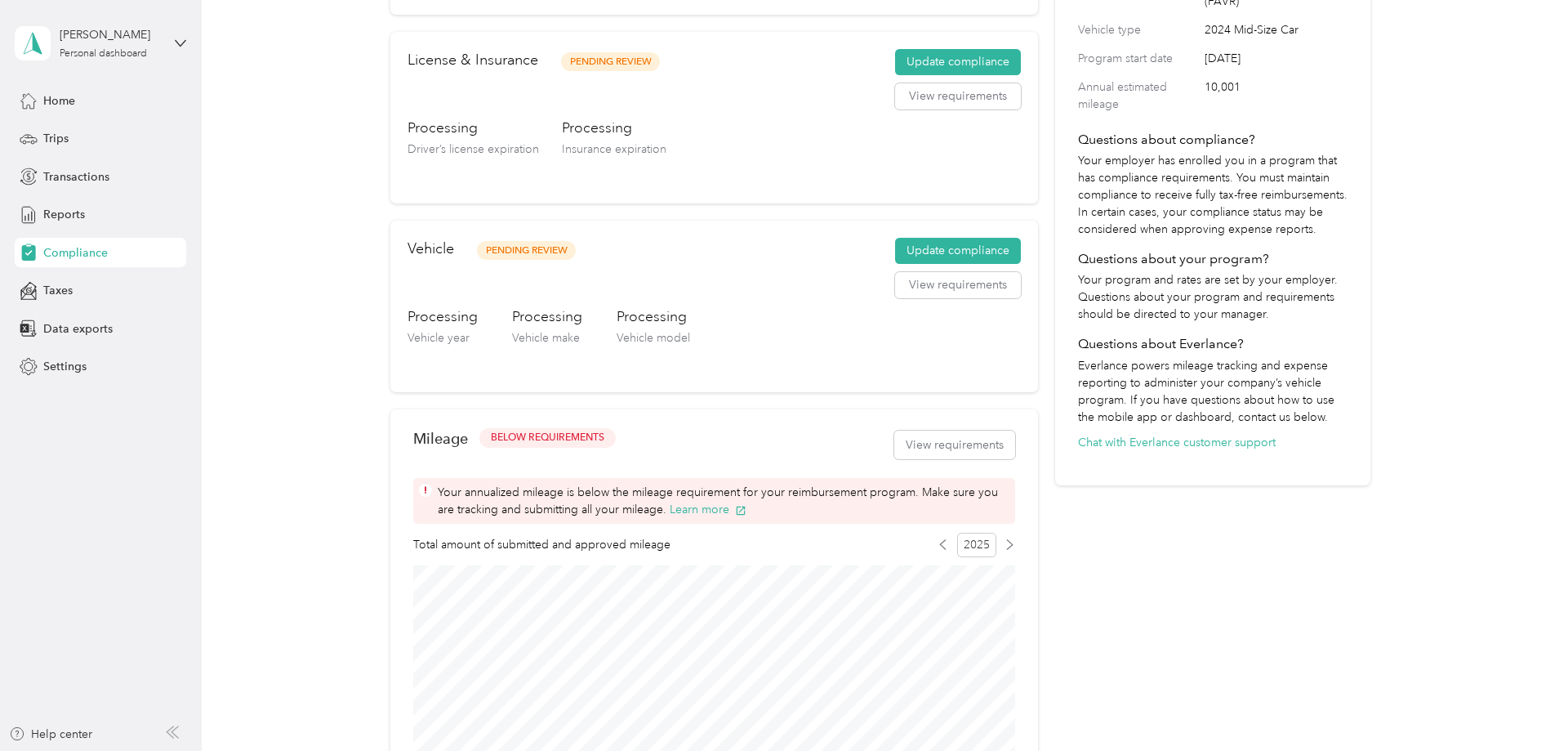
scroll to position [333, 0]
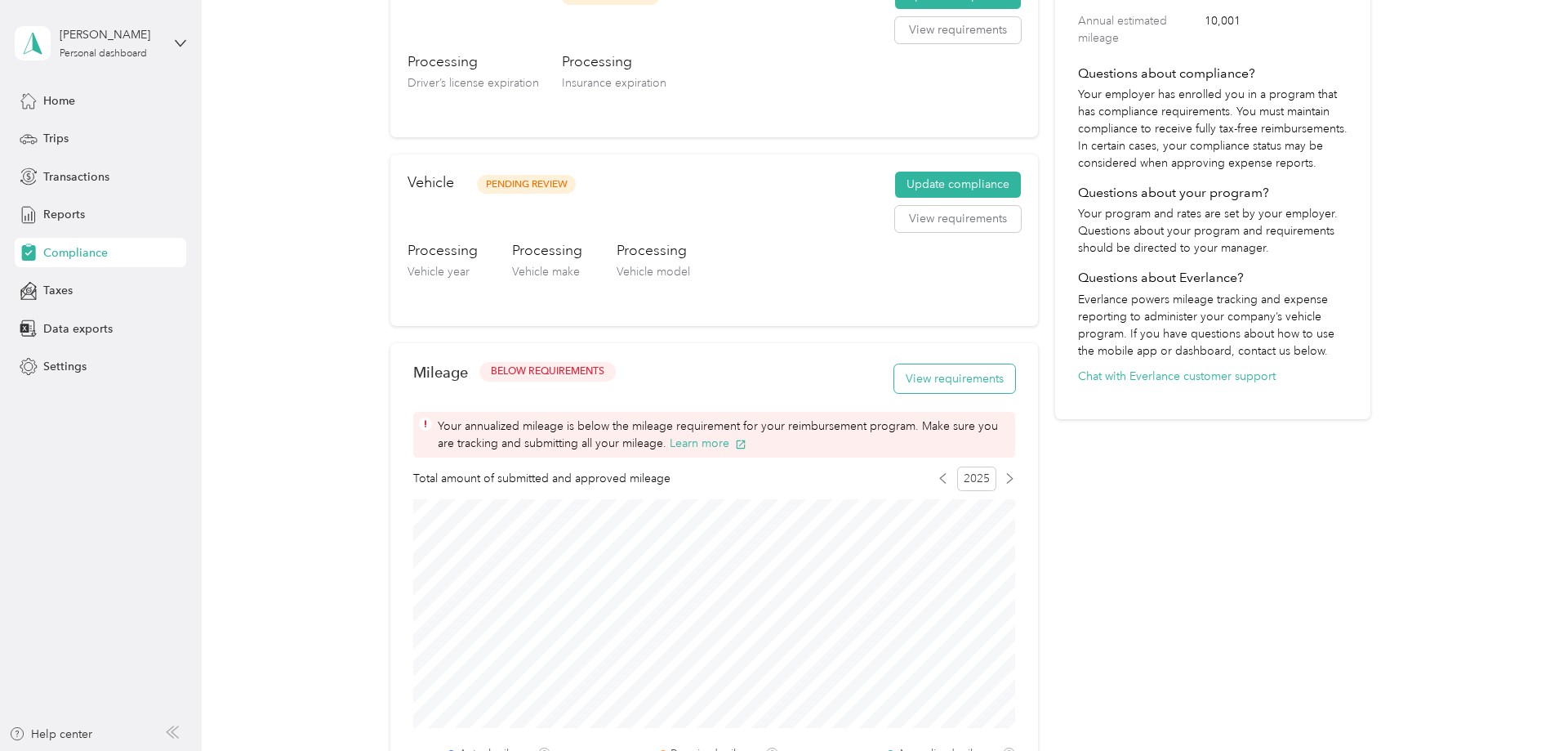
click at [954, 383] on button "View requirements" at bounding box center [955, 378] width 120 height 29
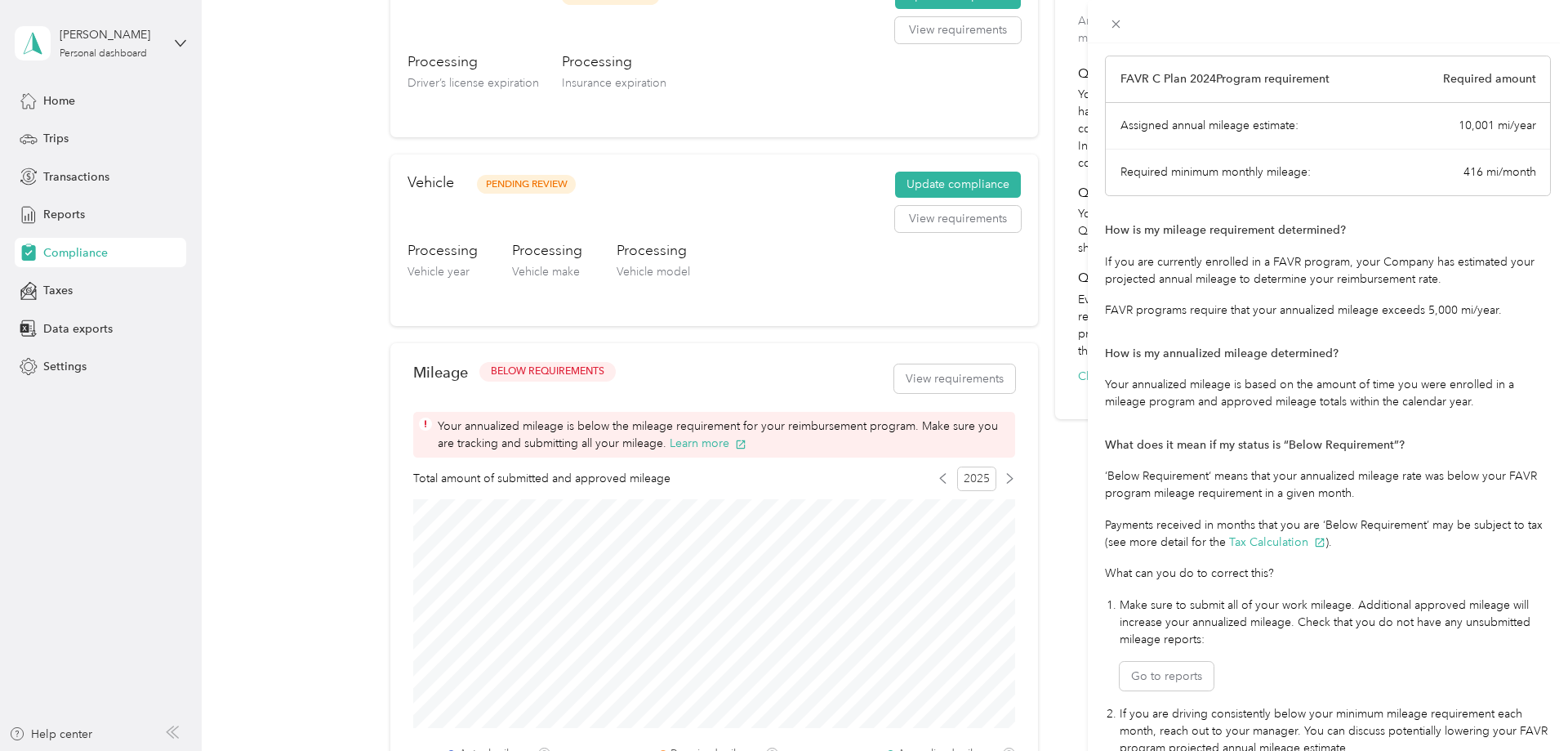
scroll to position [176, 0]
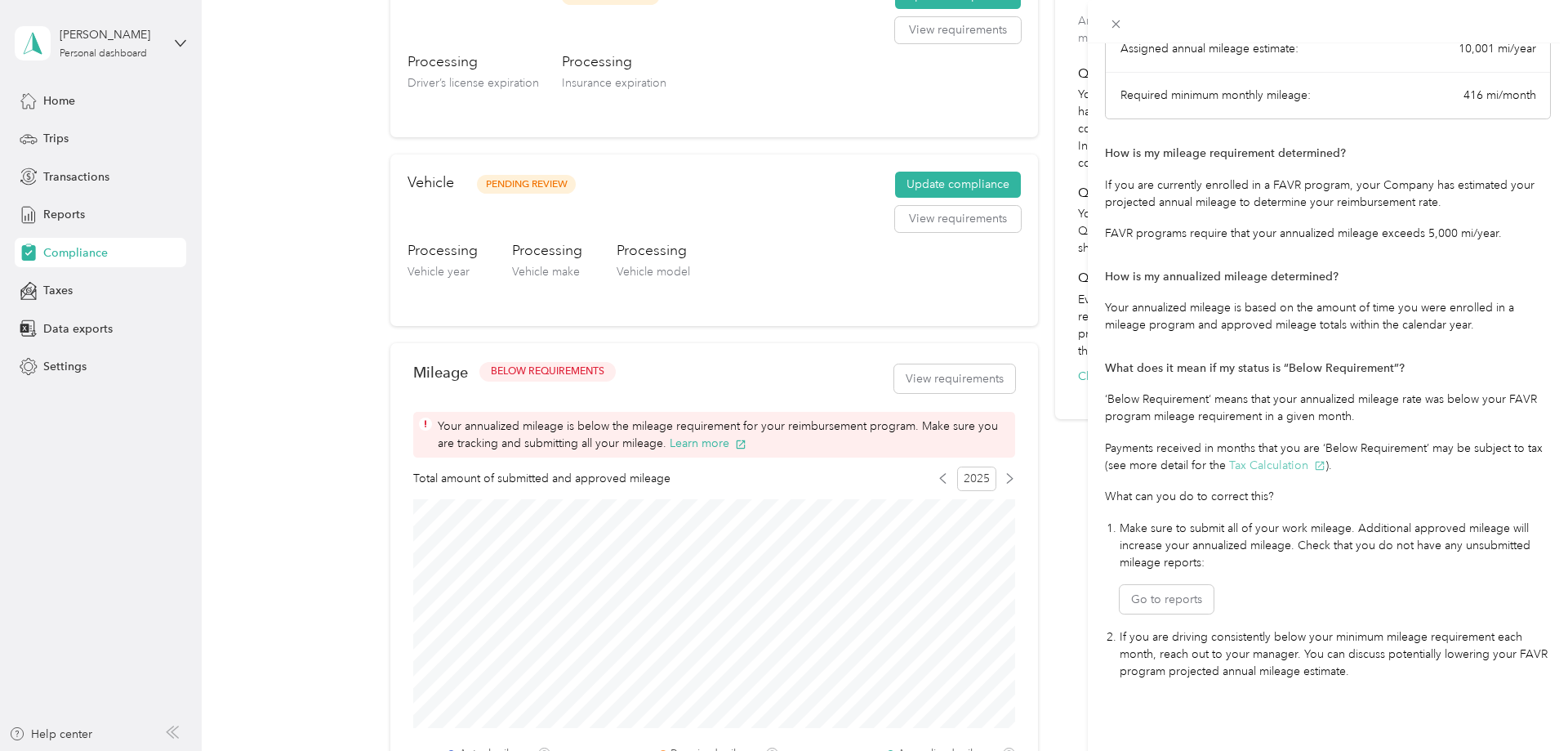
click at [1279, 464] on button "Tax Calculation" at bounding box center [1277, 465] width 96 height 18
click at [65, 297] on div "Mileage Requirements These requirements are set by your Company. If you have an…" at bounding box center [784, 376] width 1568 height 751
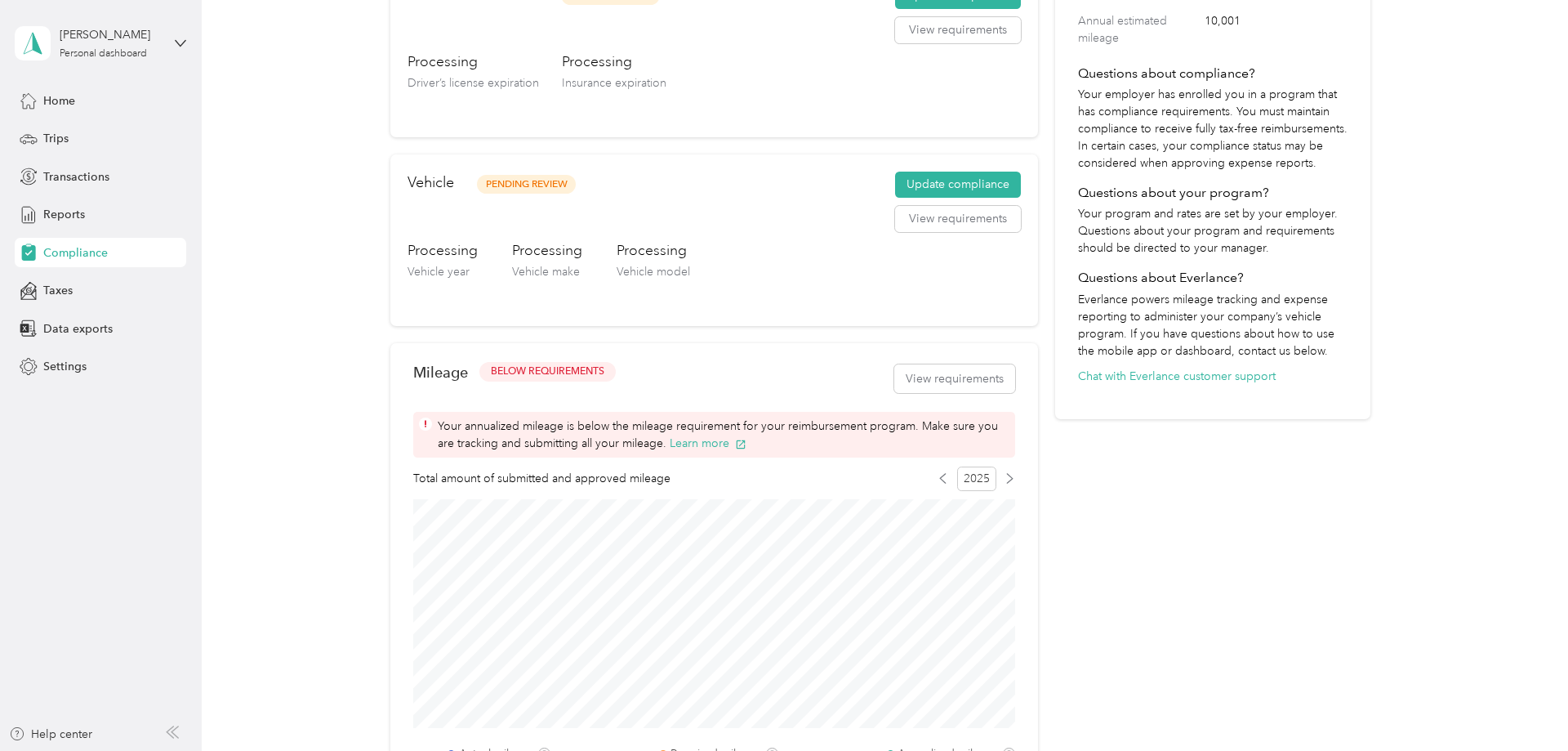
click at [65, 294] on span "Taxes" at bounding box center [58, 290] width 30 height 18
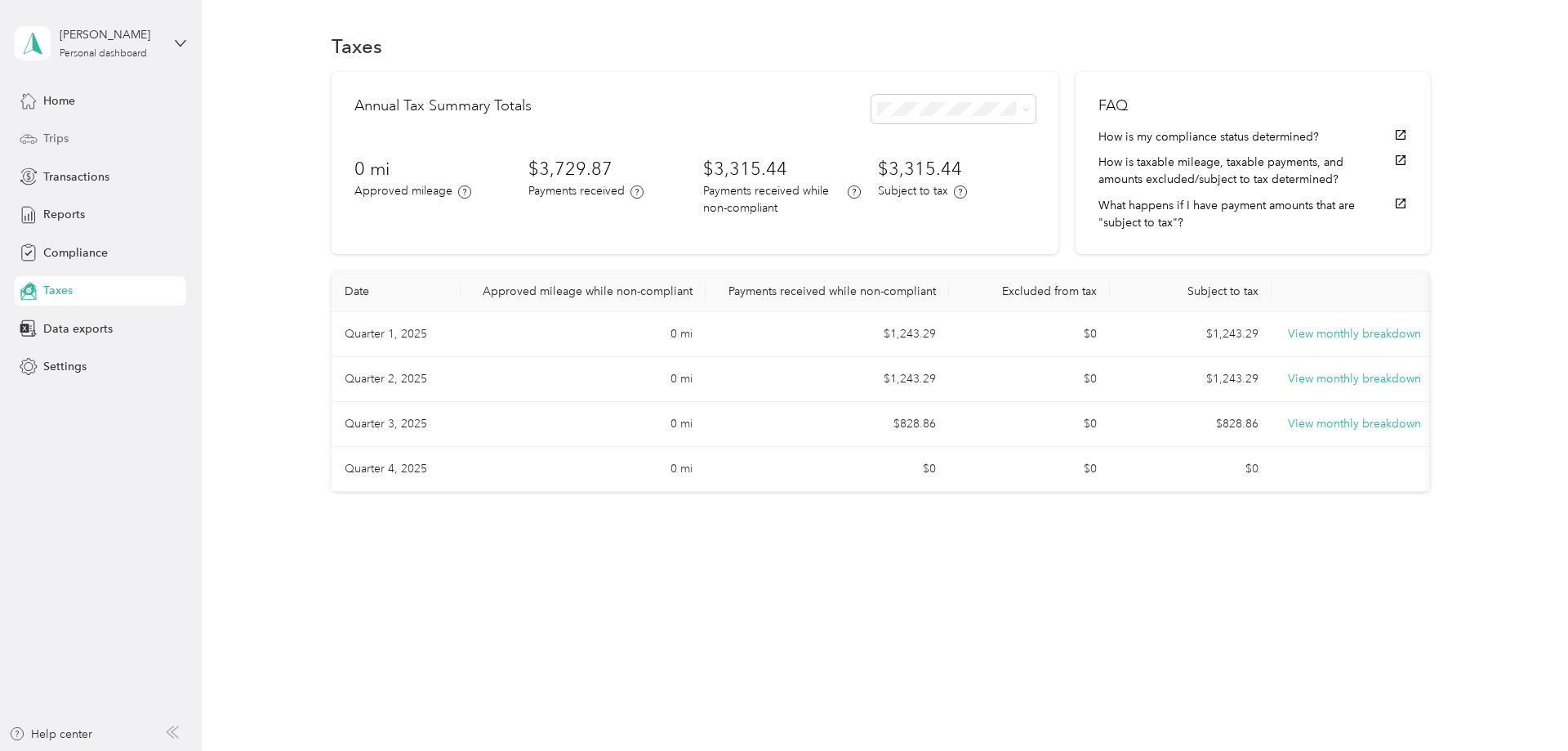
click at [48, 131] on span "Trips" at bounding box center [56, 138] width 25 height 18
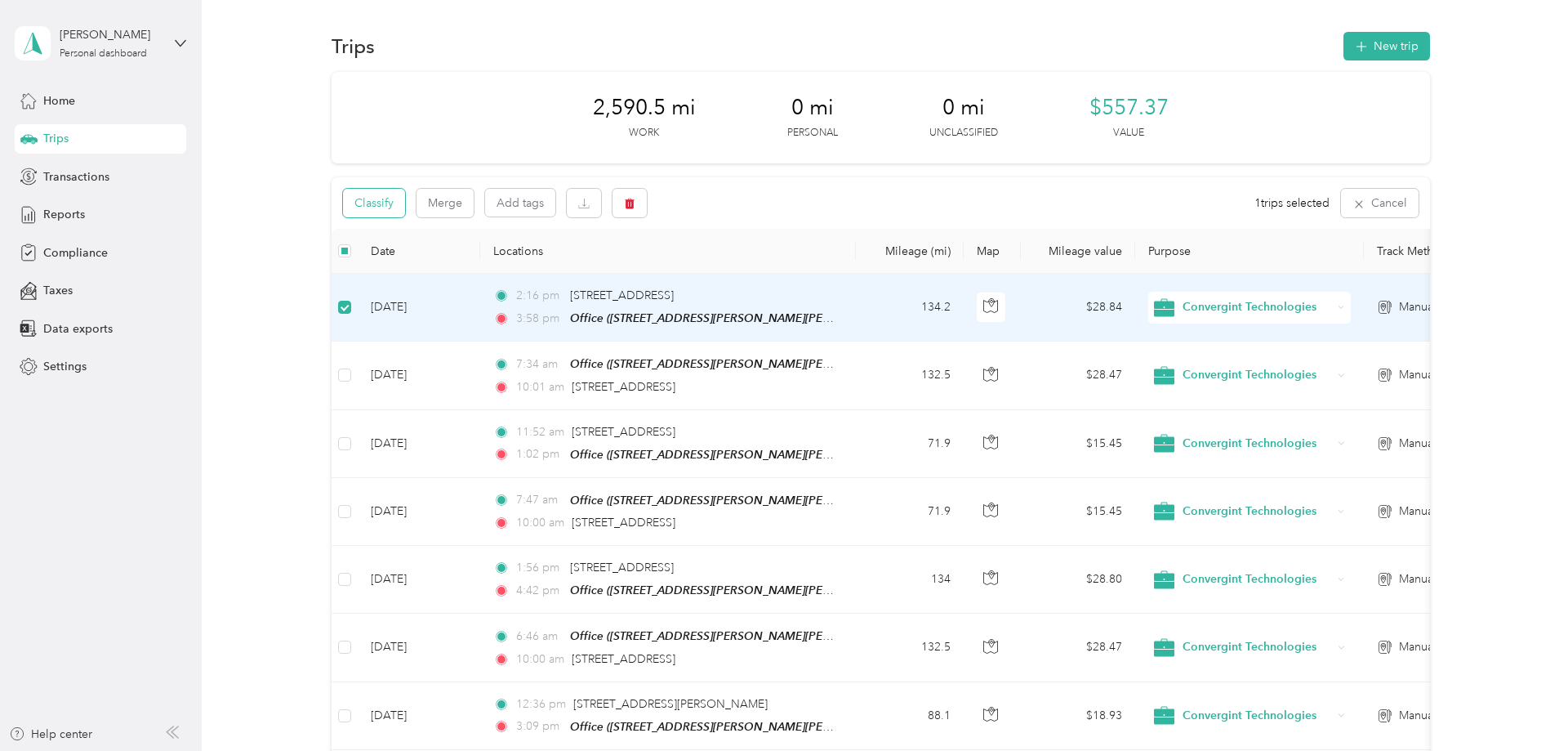
click at [358, 211] on button "Classify" at bounding box center [373, 203] width 62 height 29
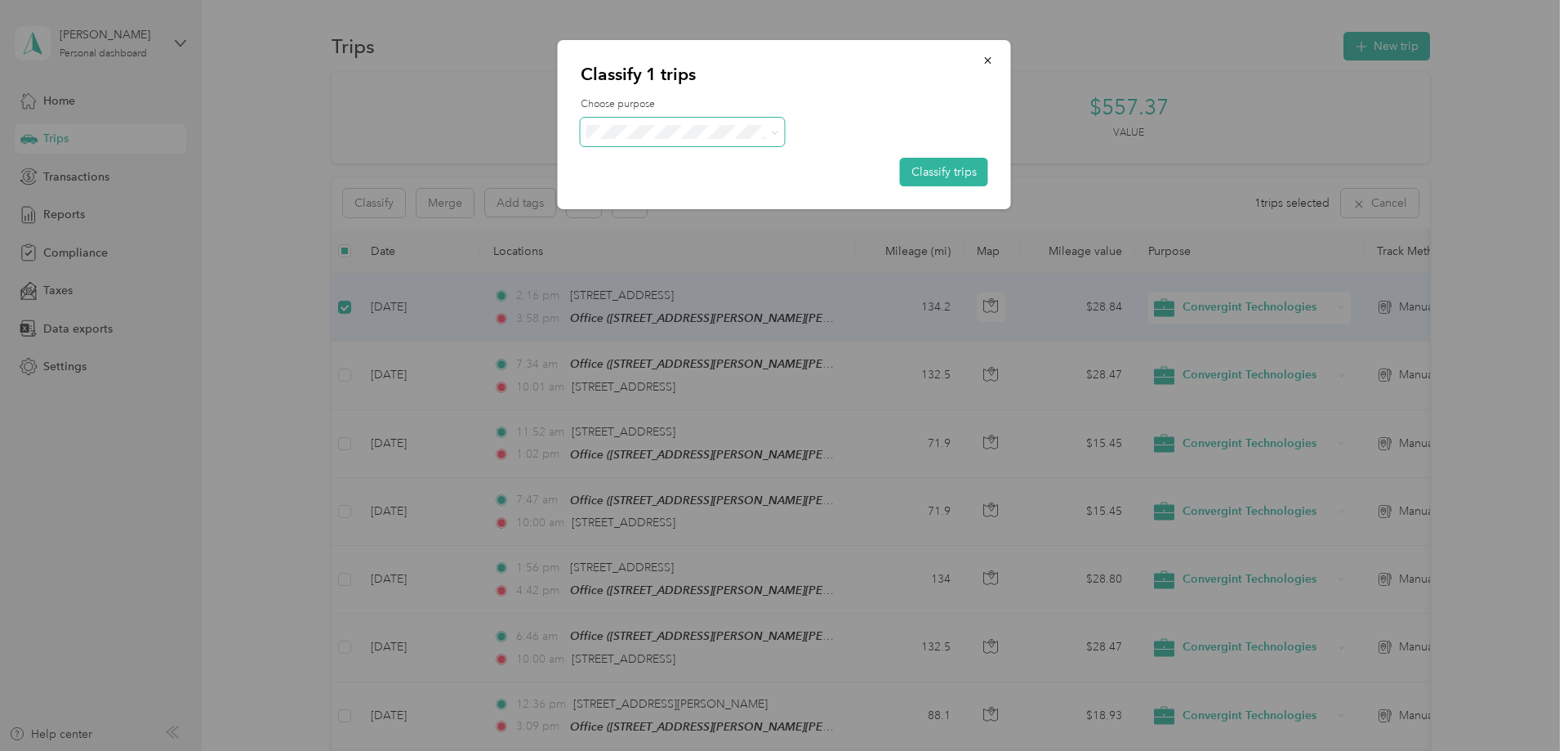
click at [778, 136] on span at bounding box center [775, 132] width 7 height 14
click at [773, 139] on span at bounding box center [772, 132] width 13 height 18
click at [989, 61] on icon "button" at bounding box center [987, 60] width 6 height 6
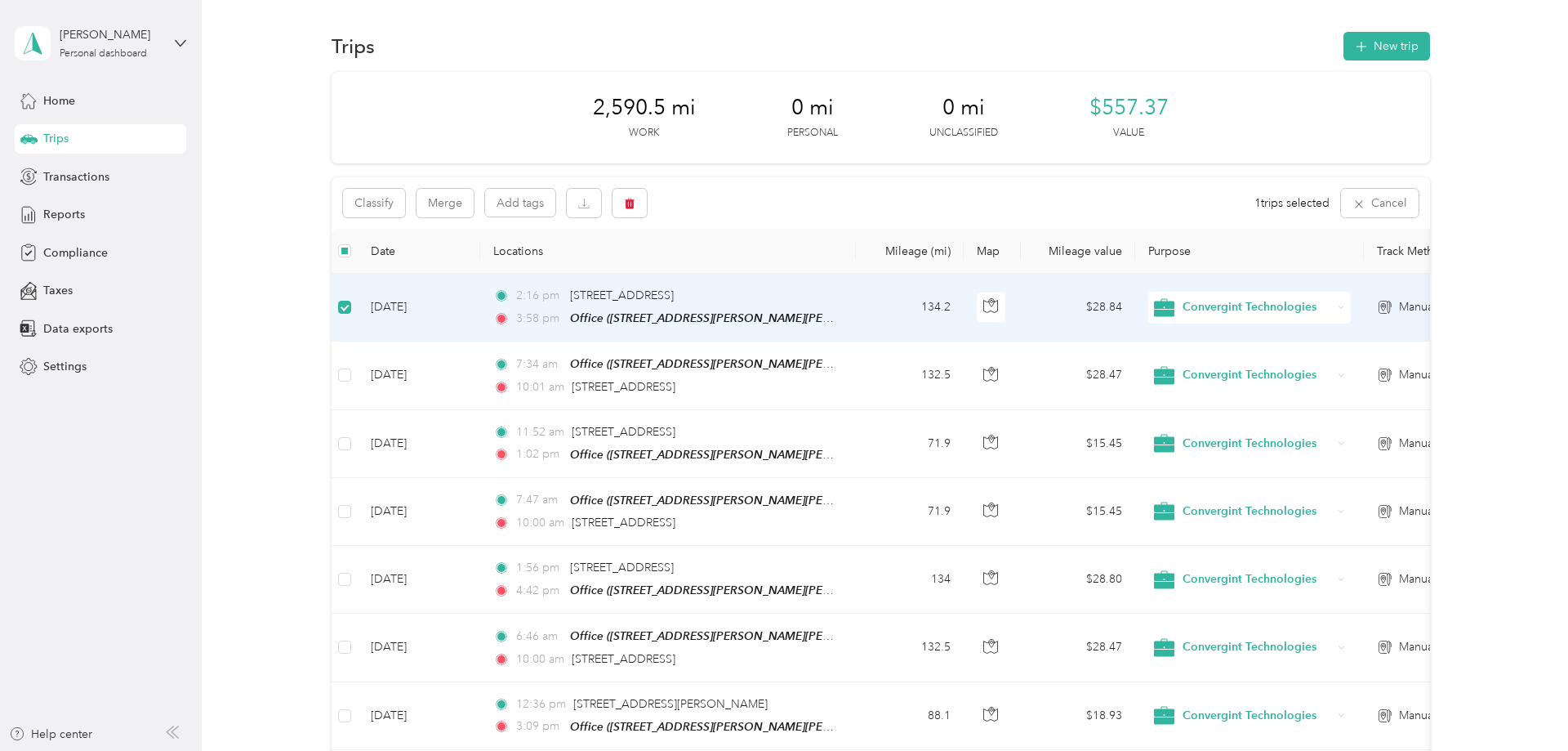
click at [1400, 306] on span "Manual" at bounding box center [1417, 307] width 37 height 18
click at [1385, 306] on icon at bounding box center [1382, 307] width 6 height 9
click at [1188, 305] on span "Convergint Technologies" at bounding box center [1257, 307] width 149 height 18
click at [633, 320] on span "Office ([STREET_ADDRESS][PERSON_NAME][PERSON_NAME][US_STATE])" at bounding box center [764, 318] width 388 height 14
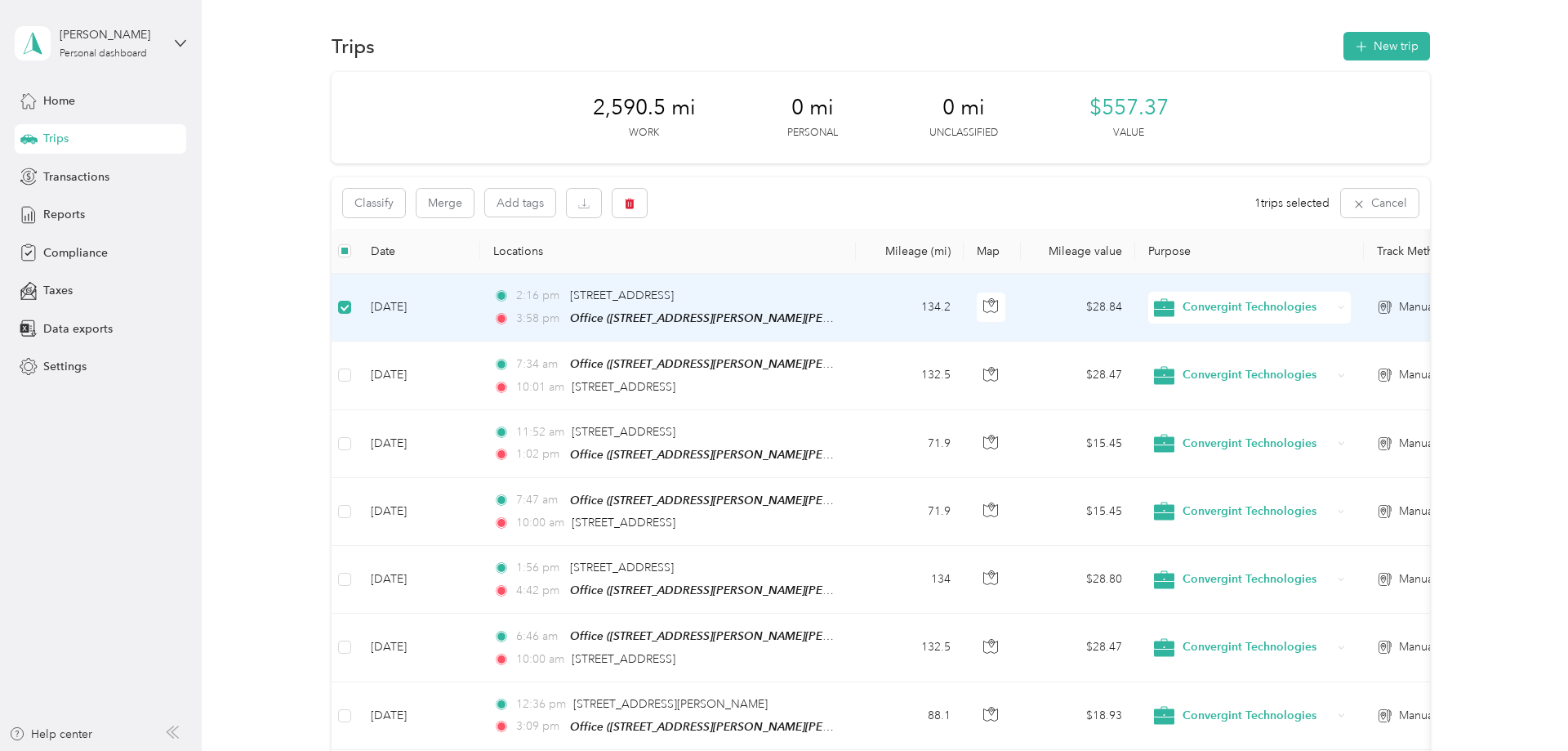
click at [386, 302] on td "[DATE]" at bounding box center [419, 307] width 122 height 68
click at [580, 206] on icon "button" at bounding box center [583, 206] width 10 height 3
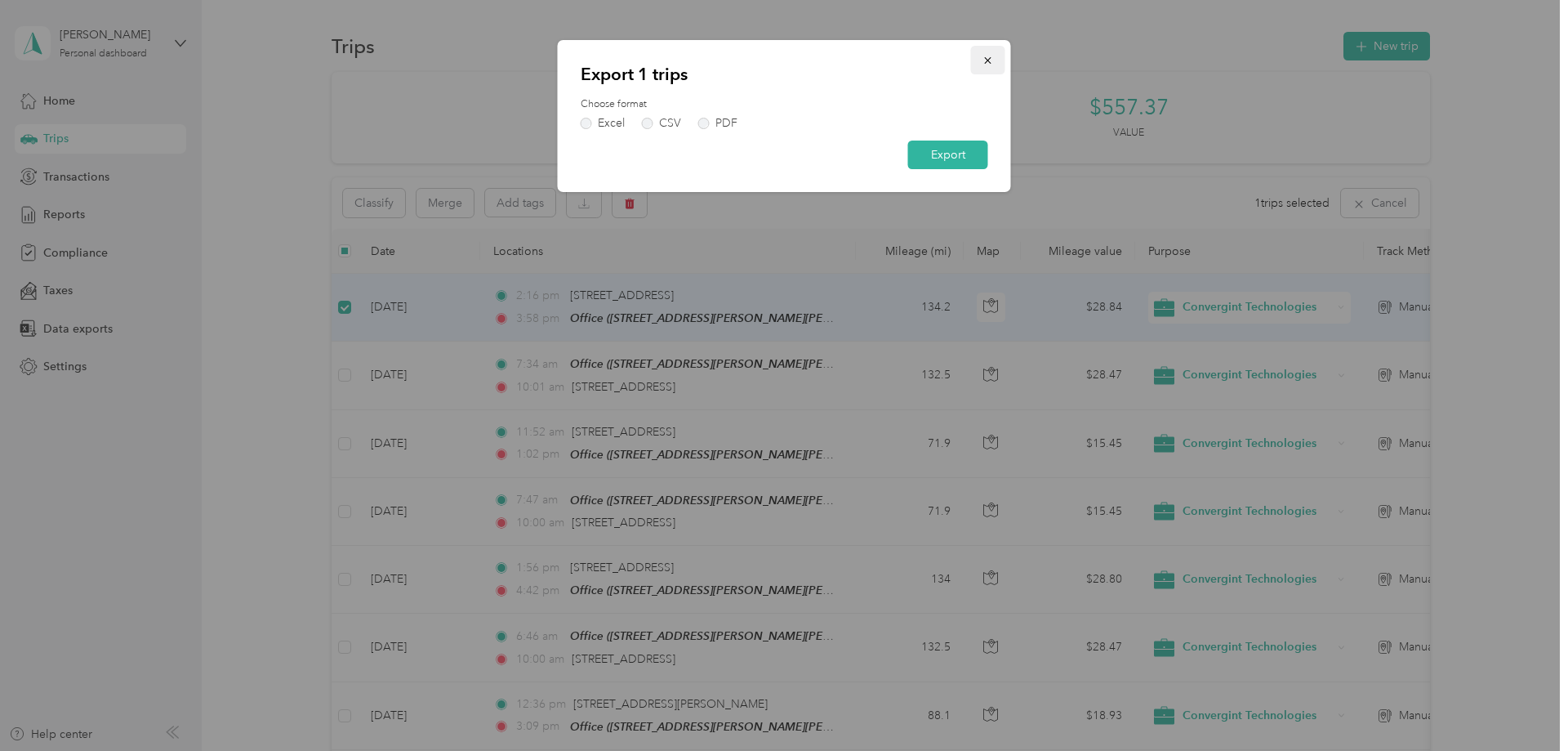
click at [993, 60] on icon "button" at bounding box center [988, 60] width 11 height 11
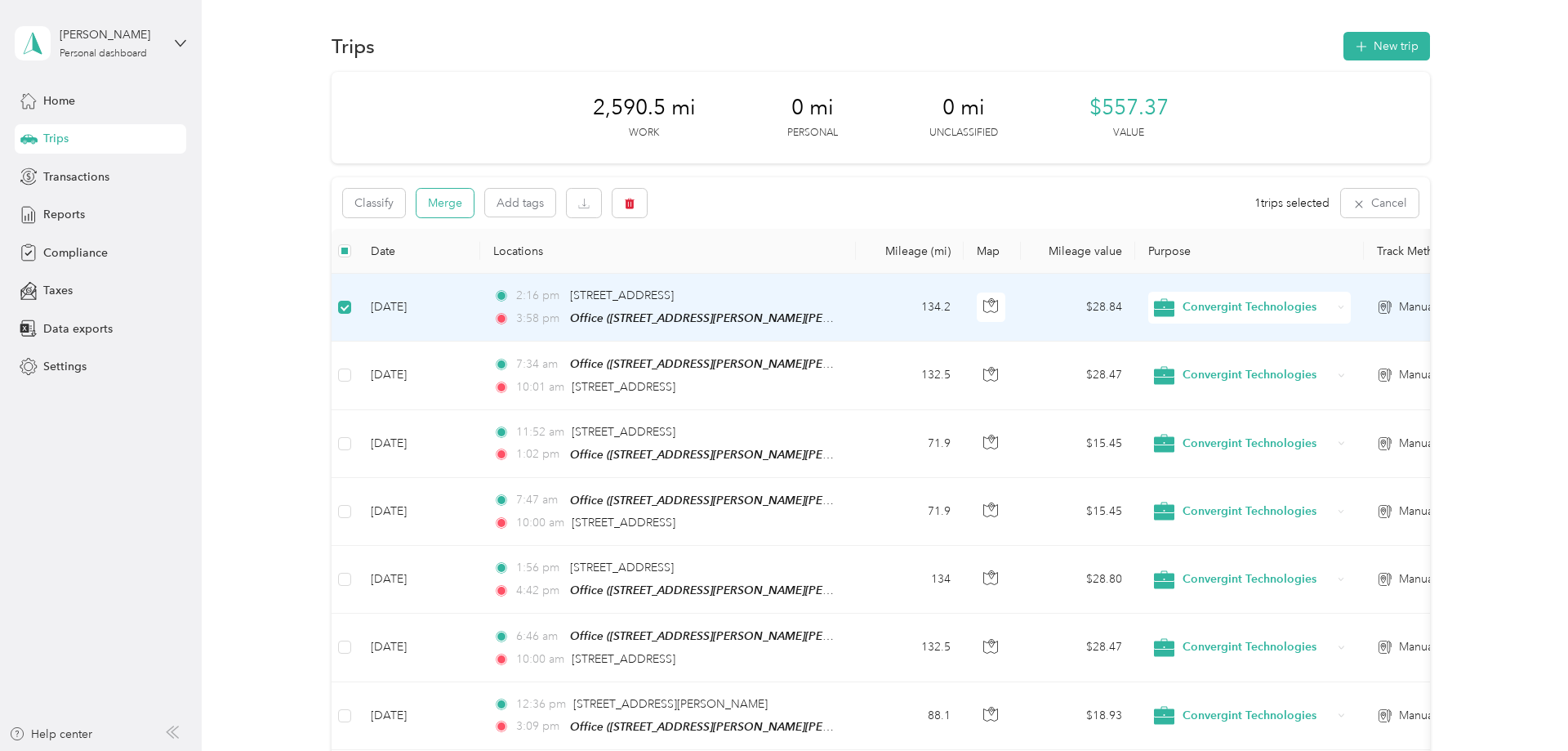
click at [440, 207] on button "Merge" at bounding box center [445, 203] width 57 height 29
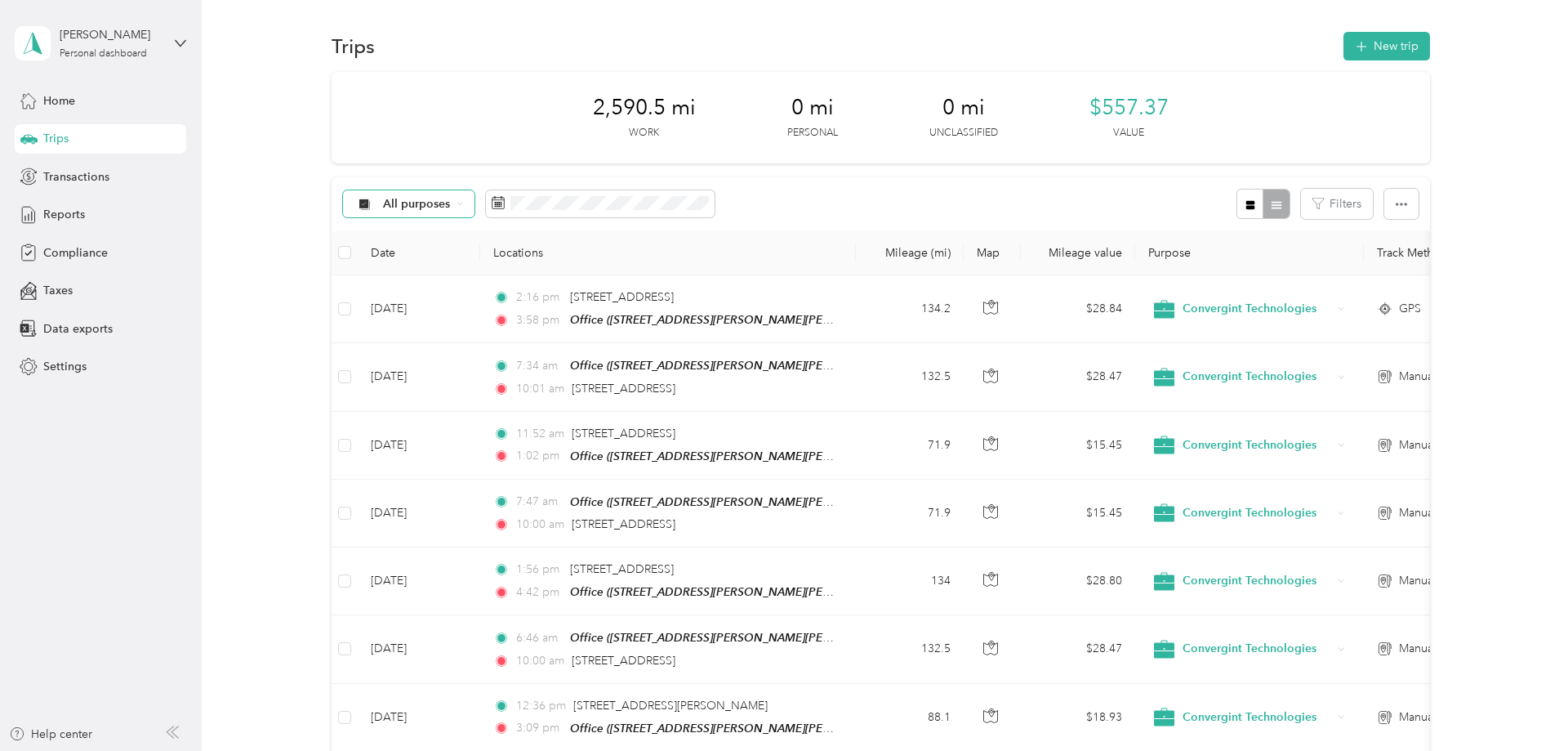
click at [455, 204] on div "All purposes" at bounding box center [409, 204] width 133 height 28
click at [443, 315] on span "Convergint Technologies" at bounding box center [450, 315] width 134 height 18
click at [82, 176] on span "Transactions" at bounding box center [76, 177] width 66 height 18
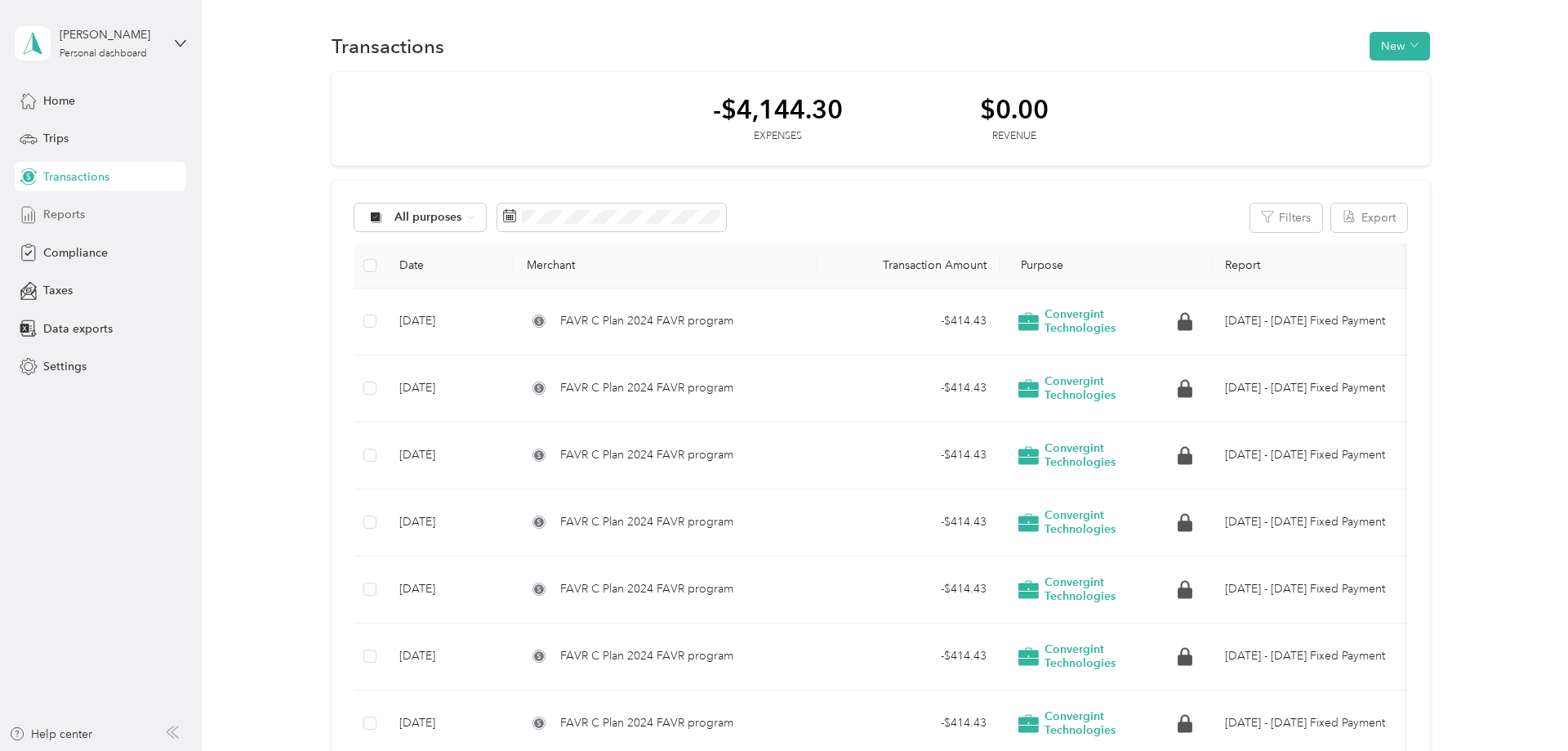
click at [78, 216] on span "Reports" at bounding box center [64, 214] width 42 height 18
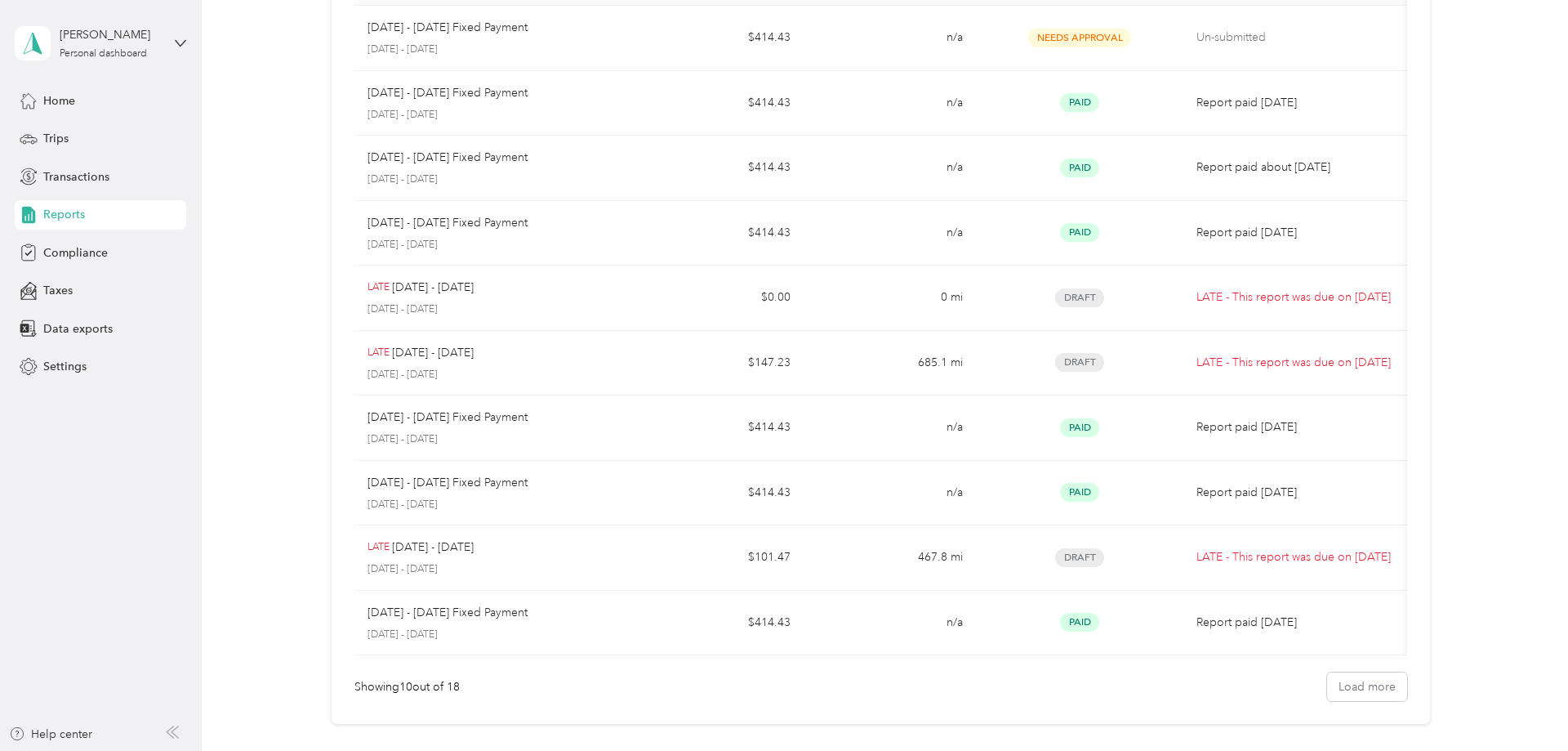
scroll to position [250, 0]
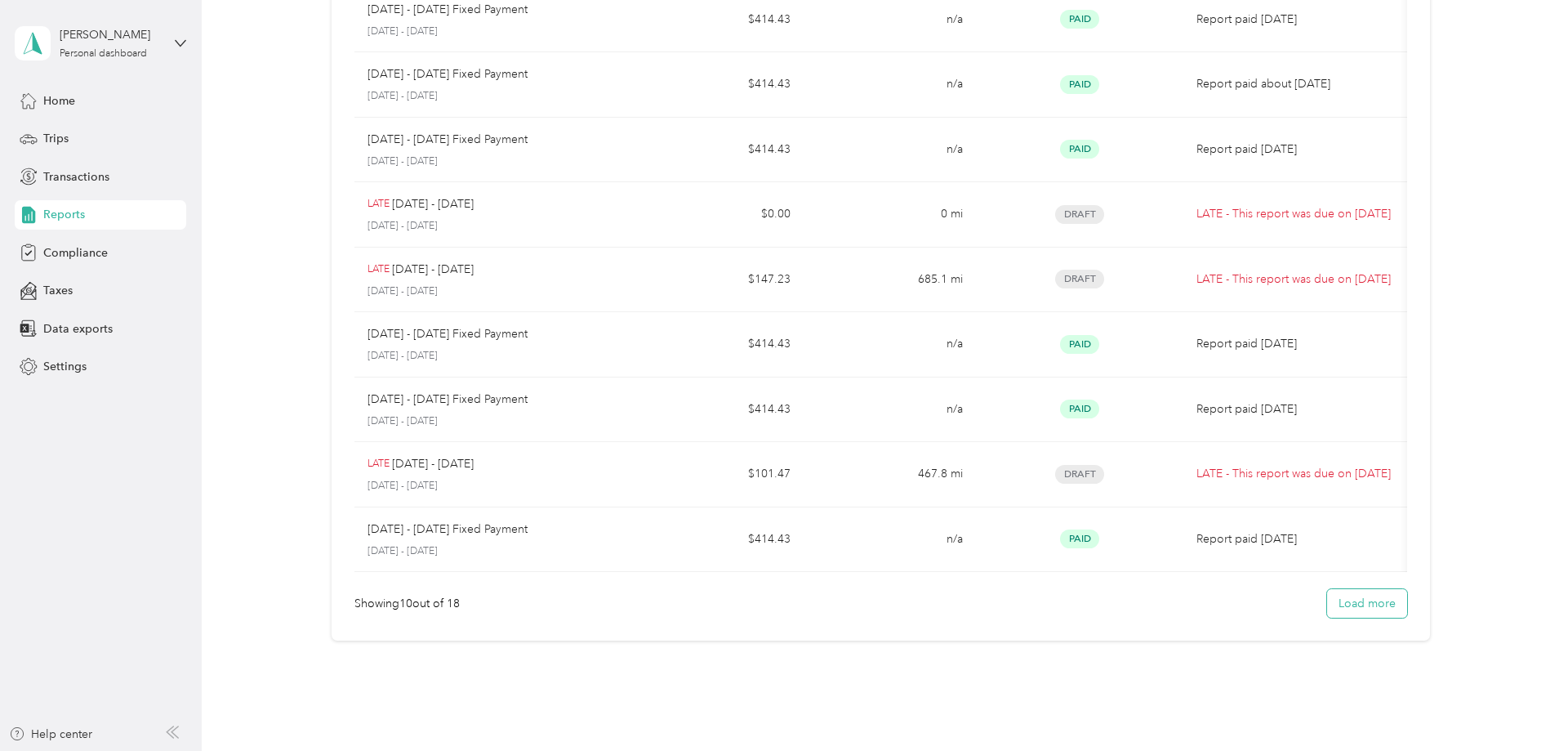
click at [1381, 605] on button "Load more" at bounding box center [1367, 603] width 80 height 29
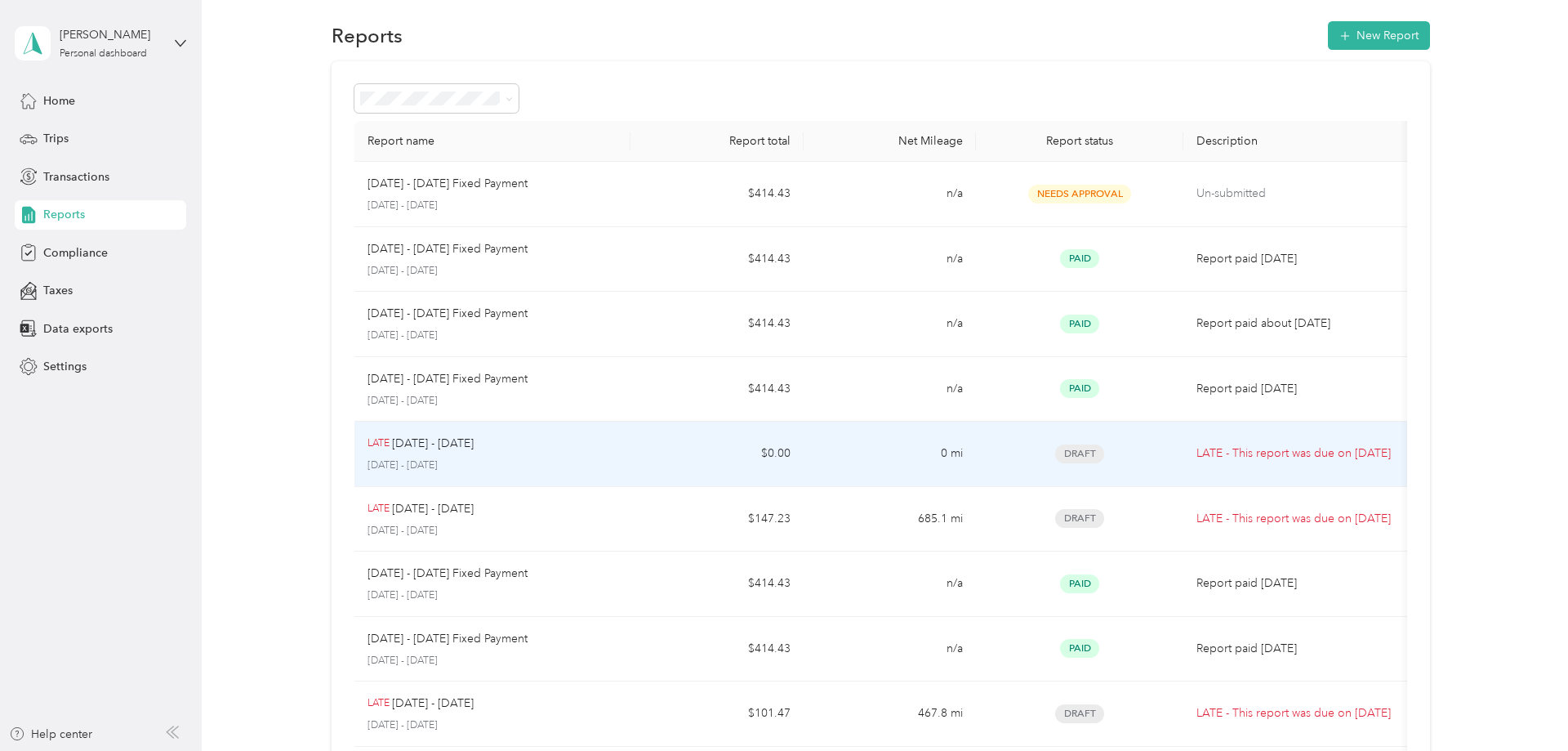
scroll to position [0, 0]
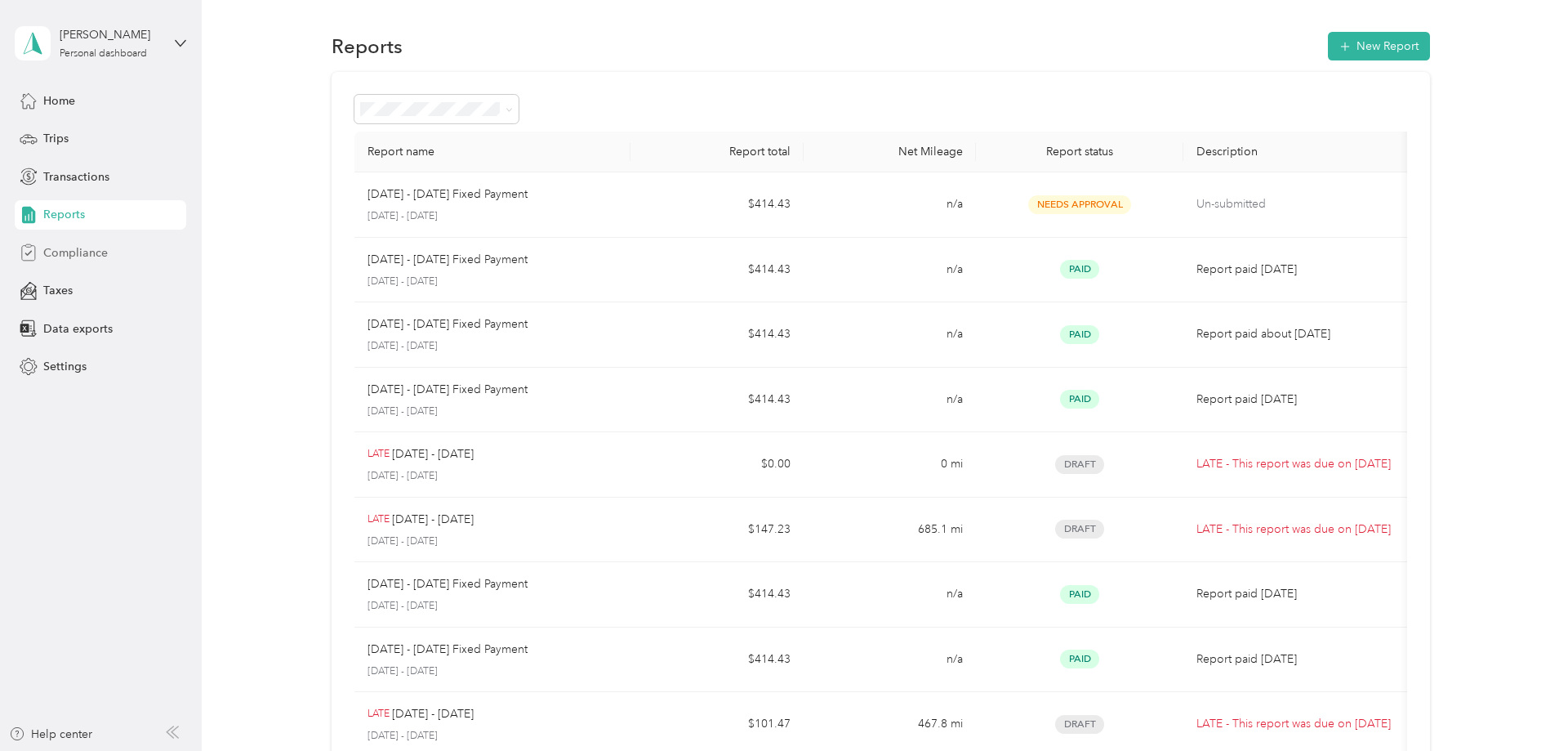
click at [70, 256] on span "Compliance" at bounding box center [76, 252] width 65 height 18
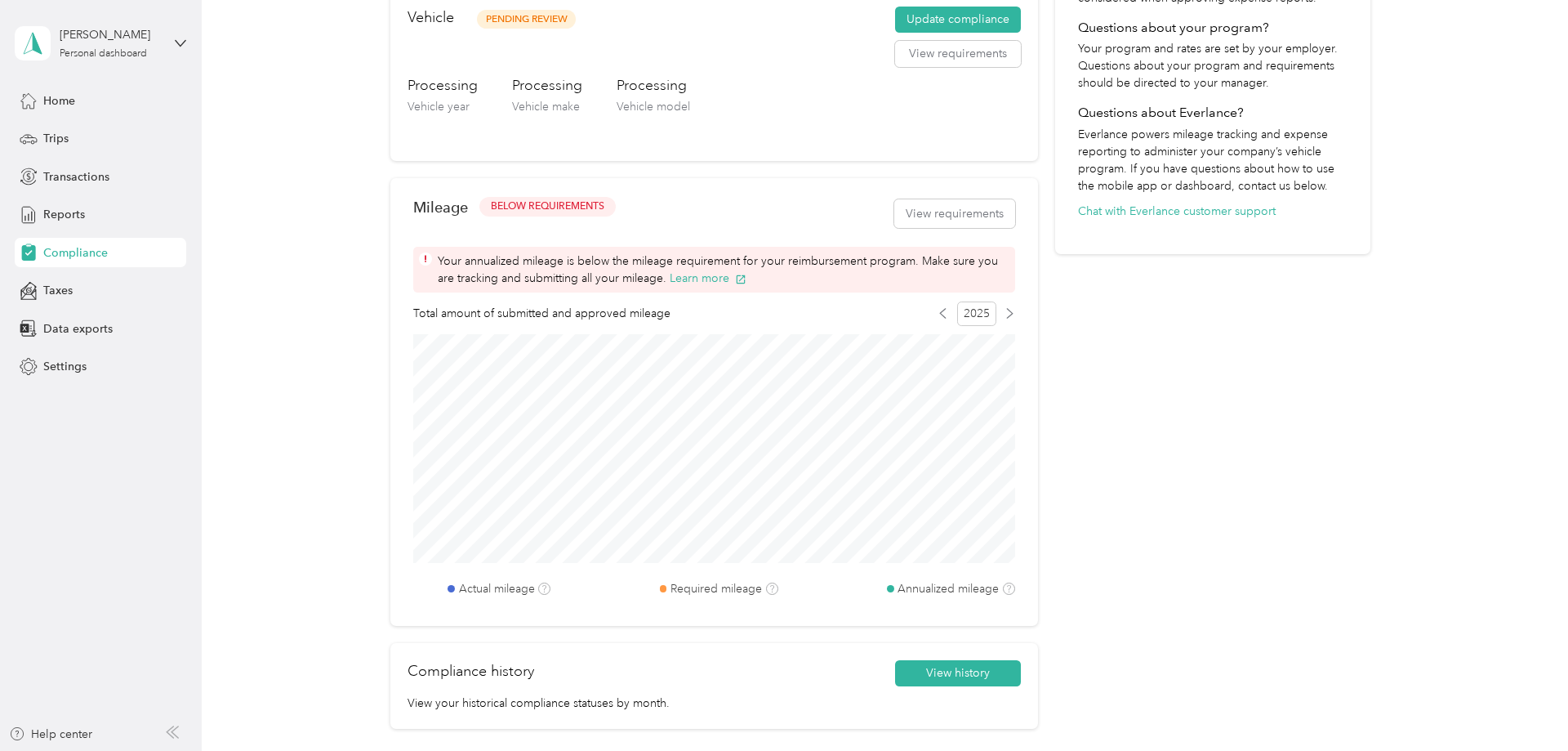
scroll to position [500, 0]
click at [982, 666] on button "View history" at bounding box center [958, 671] width 126 height 26
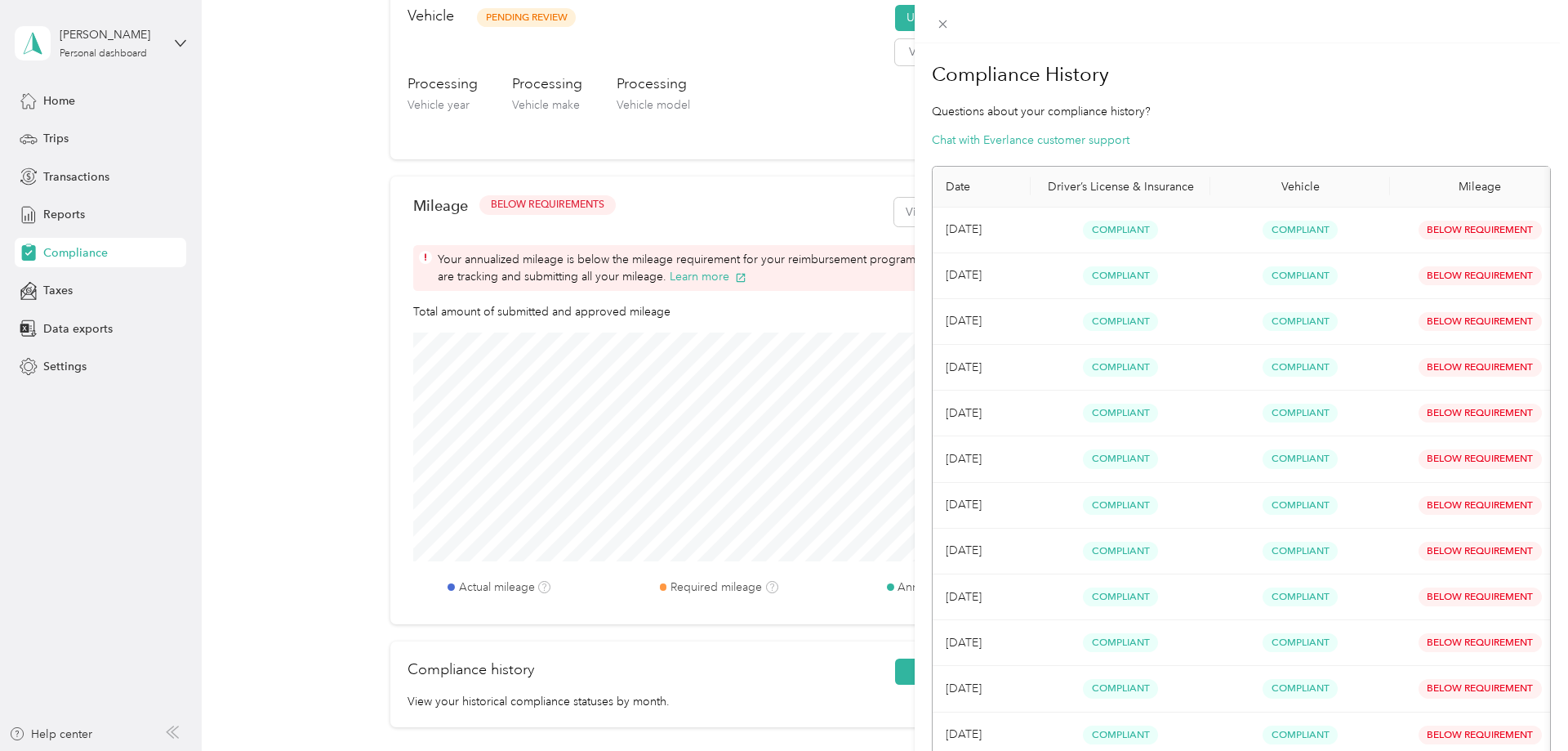
click at [1446, 548] on span "Below Requirement" at bounding box center [1479, 551] width 123 height 19
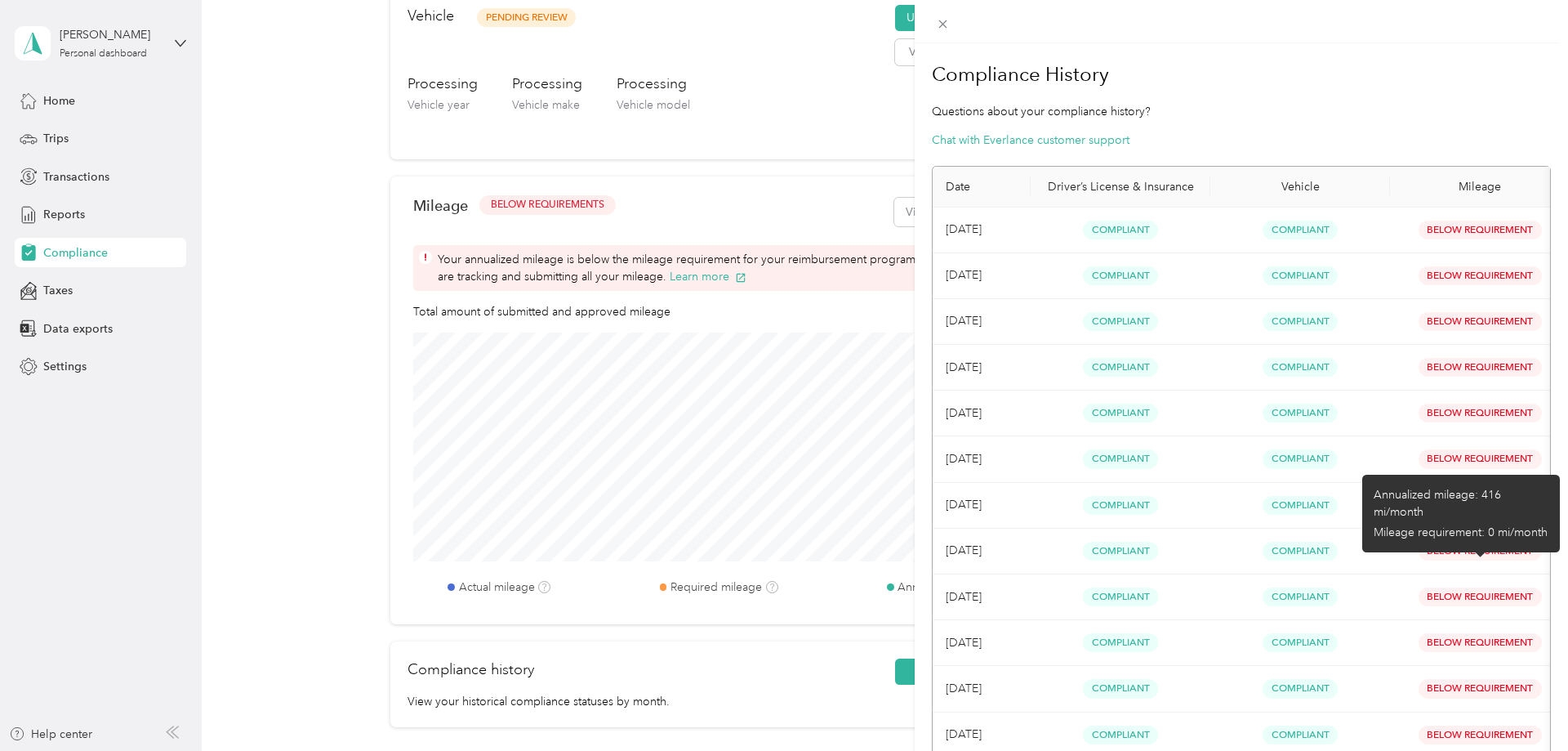
click at [1472, 549] on span "Below Requirement" at bounding box center [1479, 551] width 123 height 19
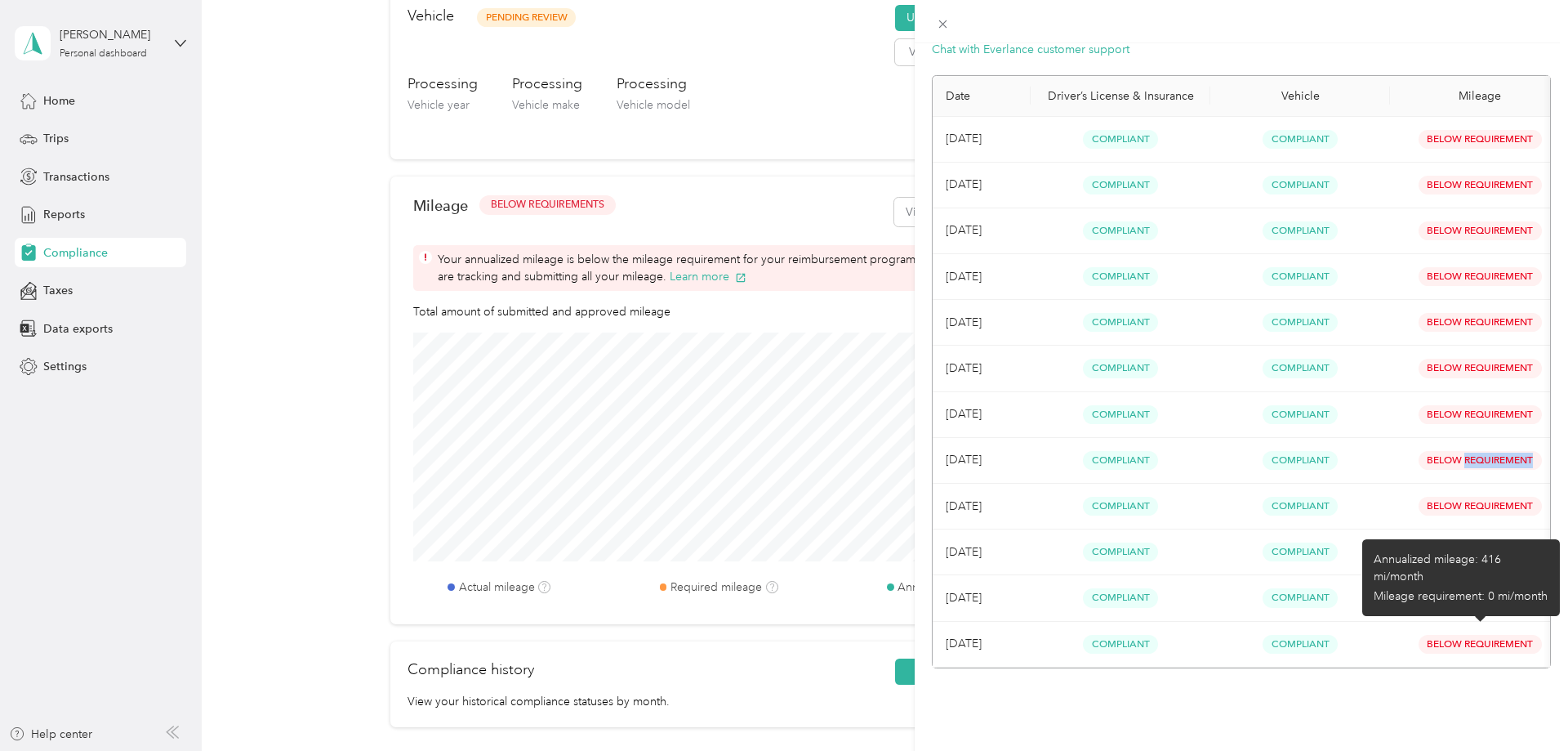
scroll to position [0, 0]
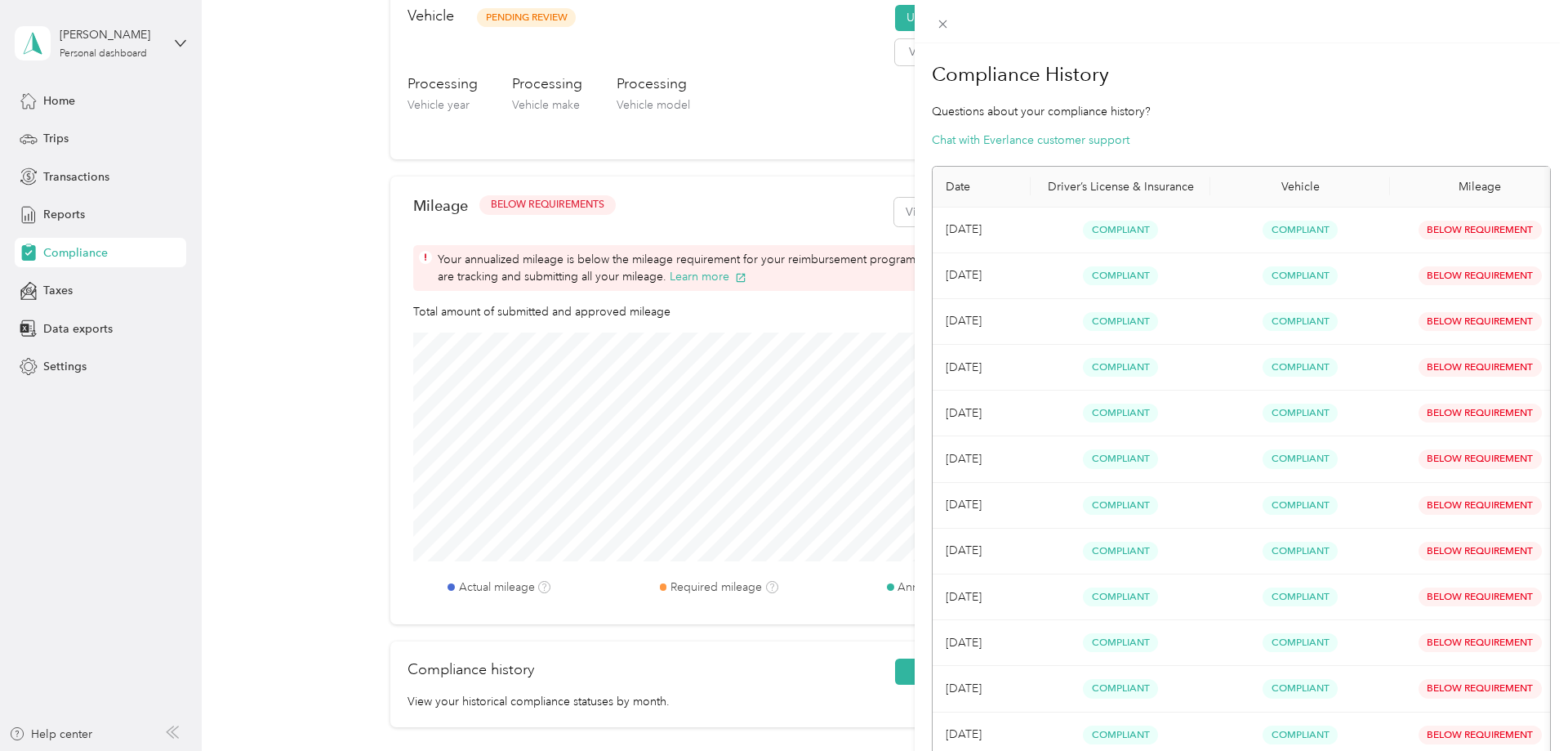
click at [1336, 321] on span "Compliant" at bounding box center [1299, 322] width 75 height 19
click at [44, 299] on div "Compliance History Questions about your compliance history? Chat with Everlance…" at bounding box center [784, 376] width 1568 height 751
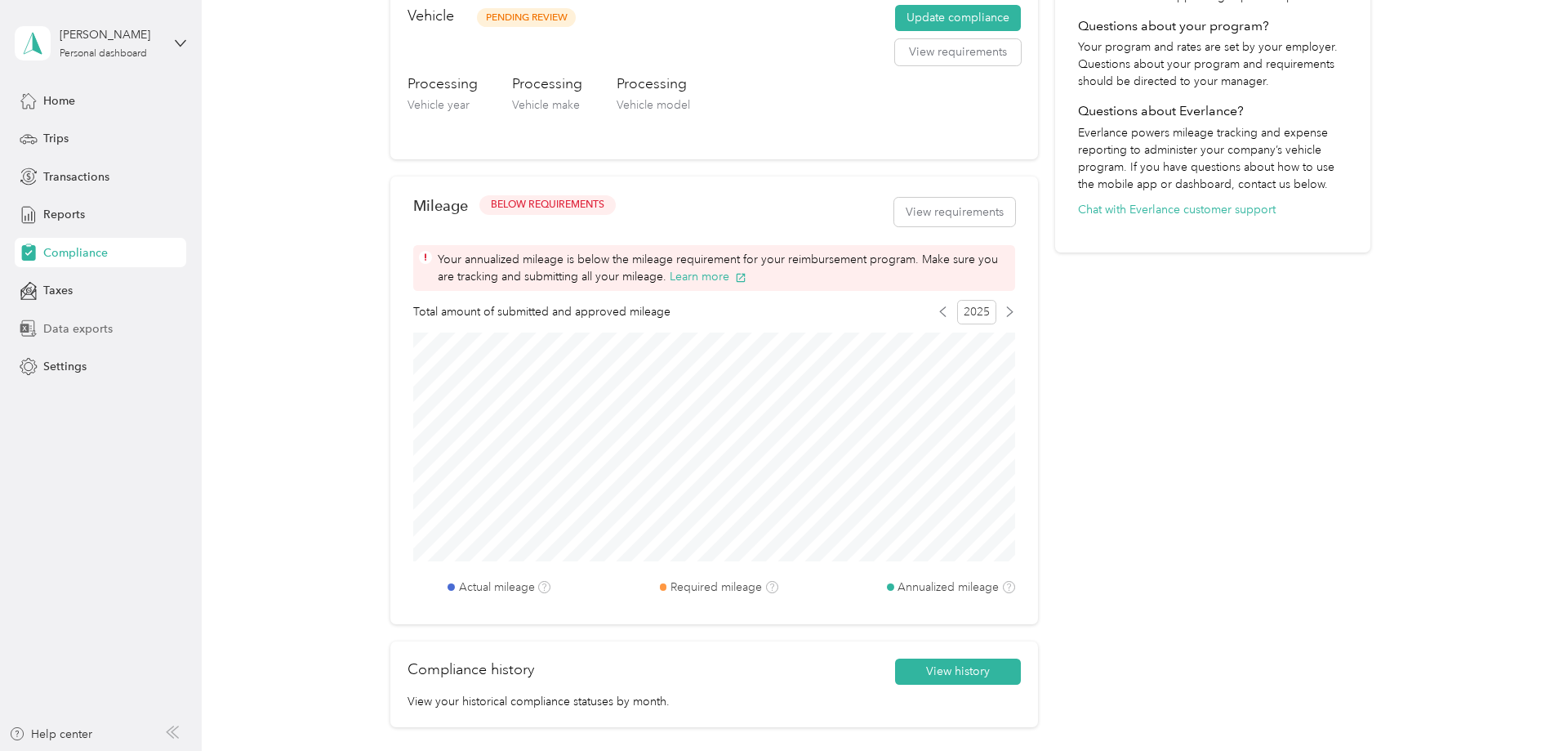
click at [44, 329] on div "Data exports" at bounding box center [100, 328] width 171 height 30
